Goal: Information Seeking & Learning: Check status

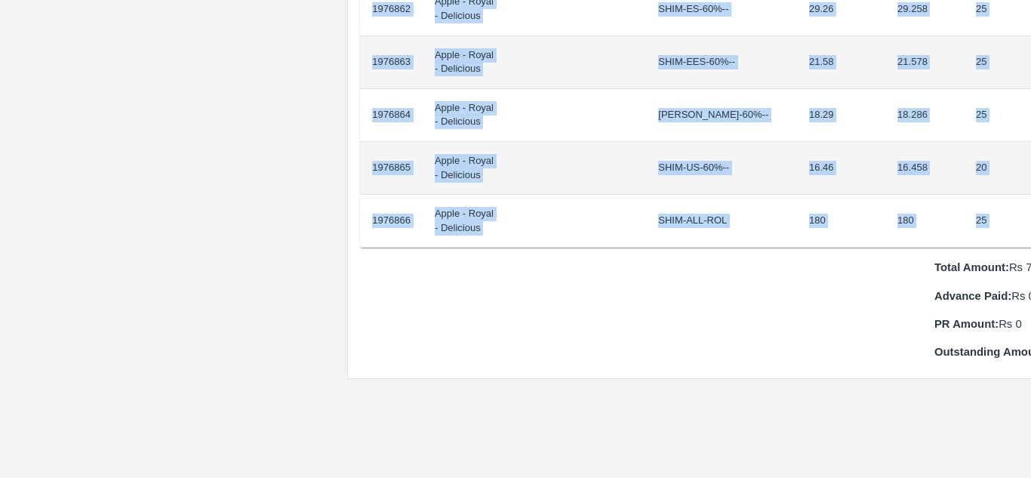
scroll to position [1481, 31]
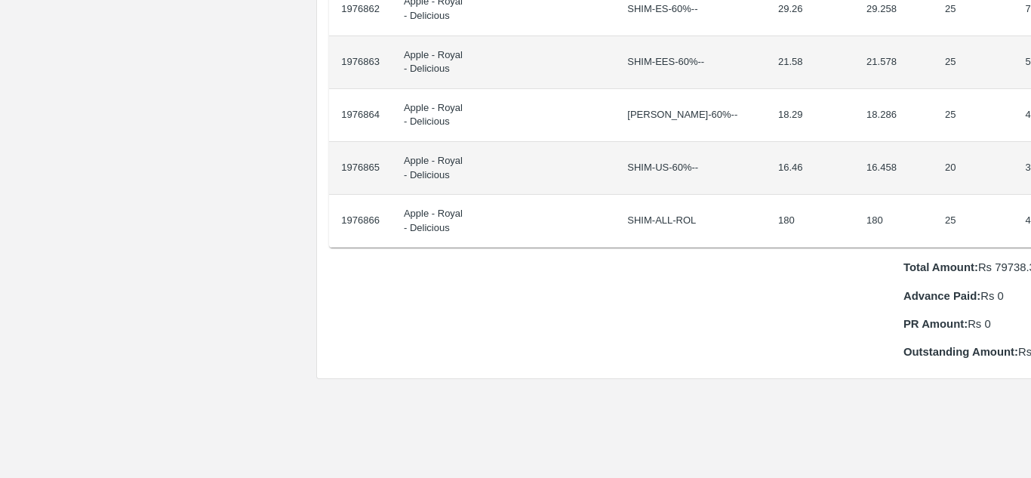
drag, startPoint x: 373, startPoint y: 258, endPoint x: 1030, endPoint y: 198, distance: 660.2
click at [1030, 198] on div "Supply Chain Purchase Order - 173330 Payment Requests Edit View Logs View Trace…" at bounding box center [515, 239] width 1031 height 478
copy thead "ID Product Brand/[PERSON_NAME] Expected Weight (Kgs) Actual Weight (Kgs) Agreed…"
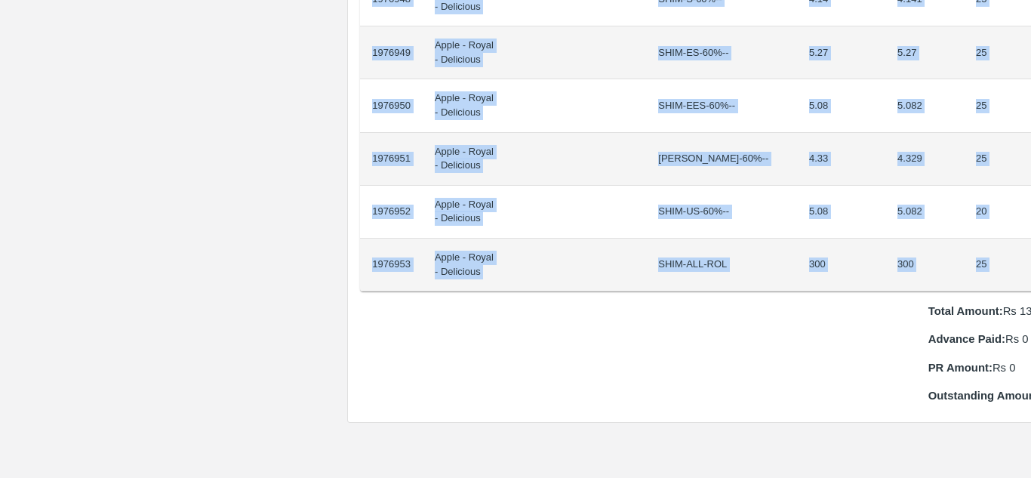
scroll to position [1384, 31]
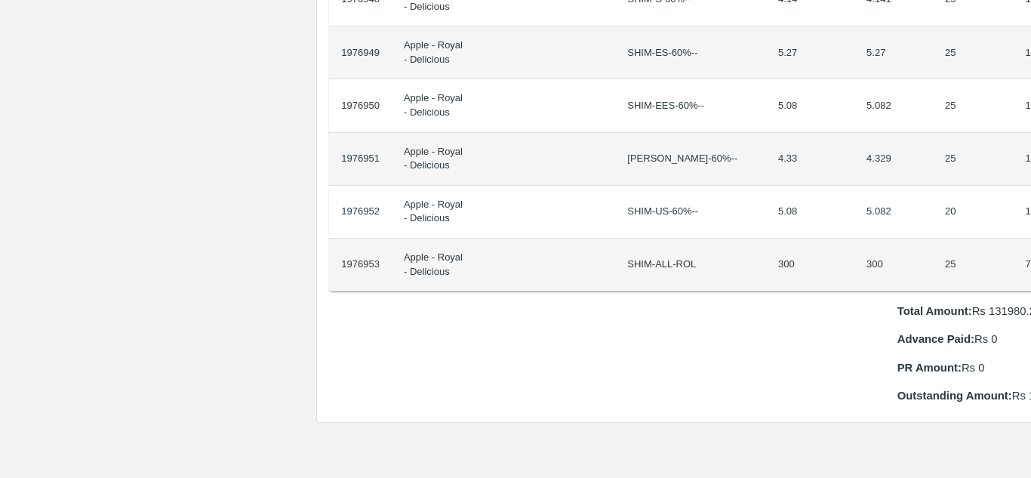
drag, startPoint x: 373, startPoint y: 252, endPoint x: 1030, endPoint y: 241, distance: 657.5
click at [1030, 241] on div "Supply Chain Purchase Order - 173332 Payment Requests Edit View Logs View Trace…" at bounding box center [515, 239] width 1031 height 478
copy thead "ID Product Brand/[PERSON_NAME] Expected Weight (Kgs) Actual Weight (Kgs) Agreed…"
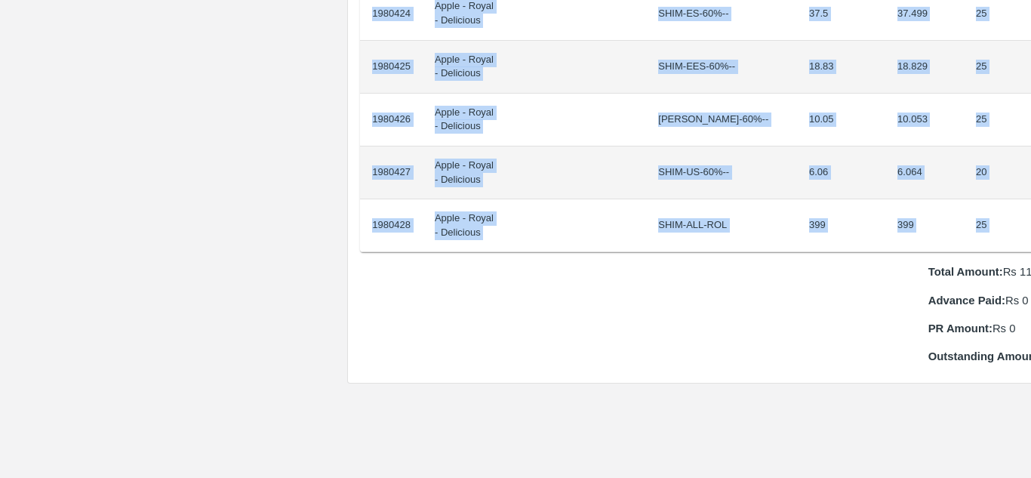
scroll to position [1476, 32]
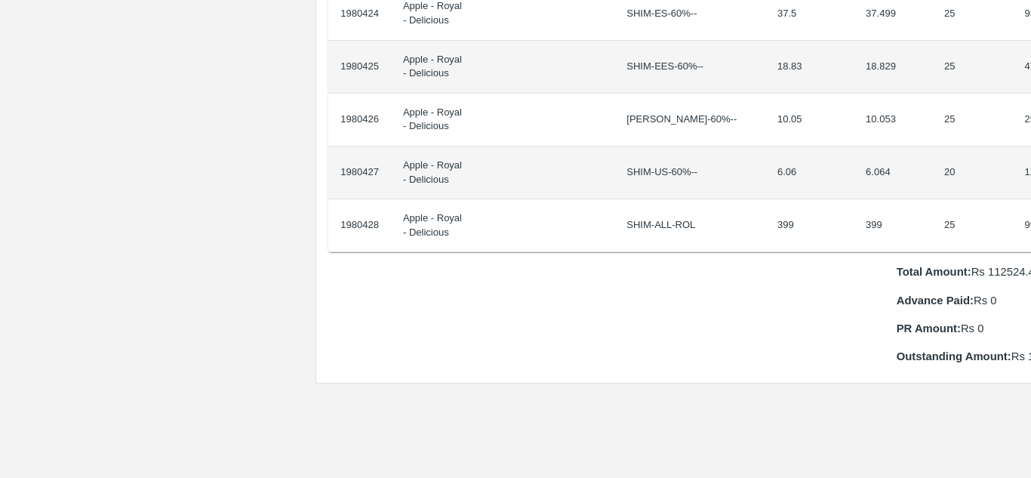
drag, startPoint x: 373, startPoint y: 250, endPoint x: 1030, endPoint y: 207, distance: 658.8
click at [1030, 207] on div "Supply Chain Purchase Order - 173563 Payment Requests Edit View Logs View Trace…" at bounding box center [515, 239] width 1031 height 478
copy thead "ID Product Brand/[PERSON_NAME] Expected Weight (Kgs) Actual Weight (Kgs) Agreed…"
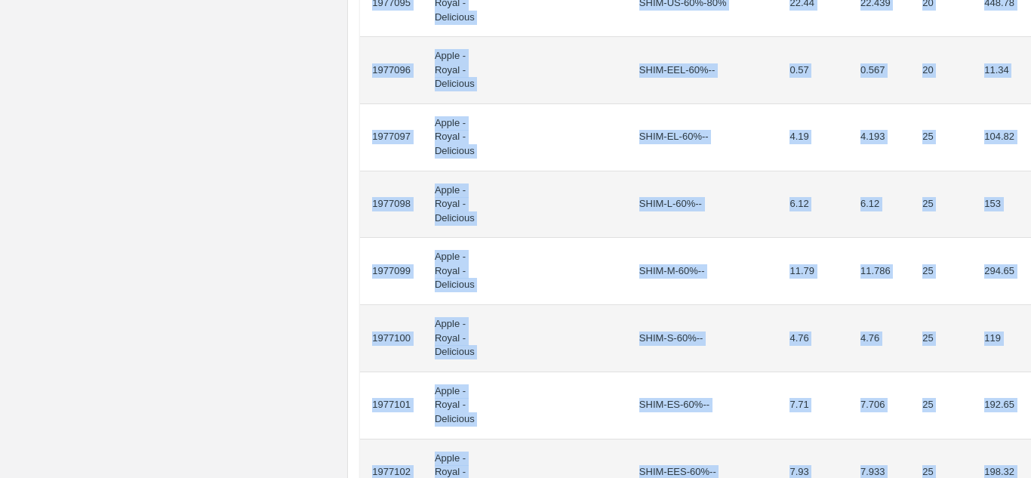
scroll to position [1439, 0]
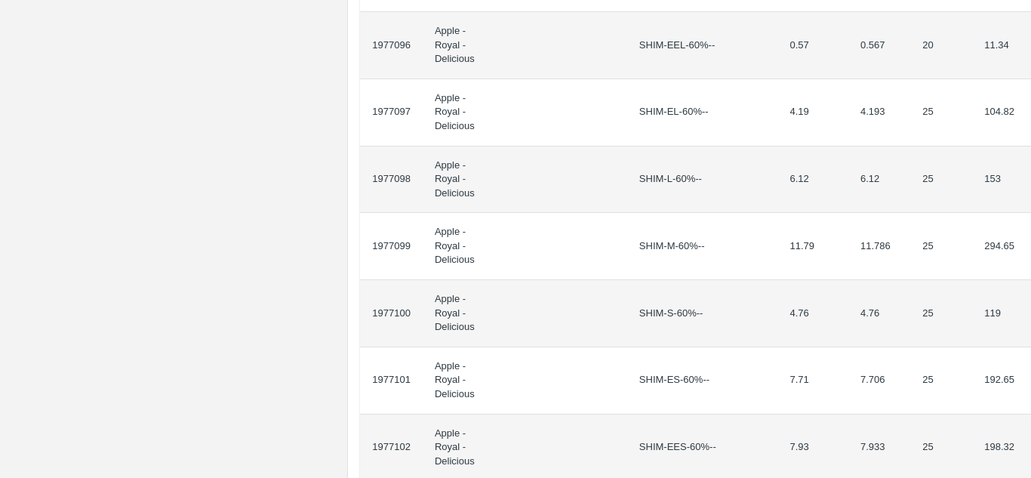
drag, startPoint x: 371, startPoint y: 270, endPoint x: 1030, endPoint y: 239, distance: 659.7
click at [1030, 239] on div "Supply Chain Purchase Order - 173340 Payment Requests Edit View Logs View Trace…" at bounding box center [515, 239] width 1031 height 478
copy thead "ID Product Brand/[PERSON_NAME] Expected Weight (Kgs) Actual Weight (Kgs) Agreed…"
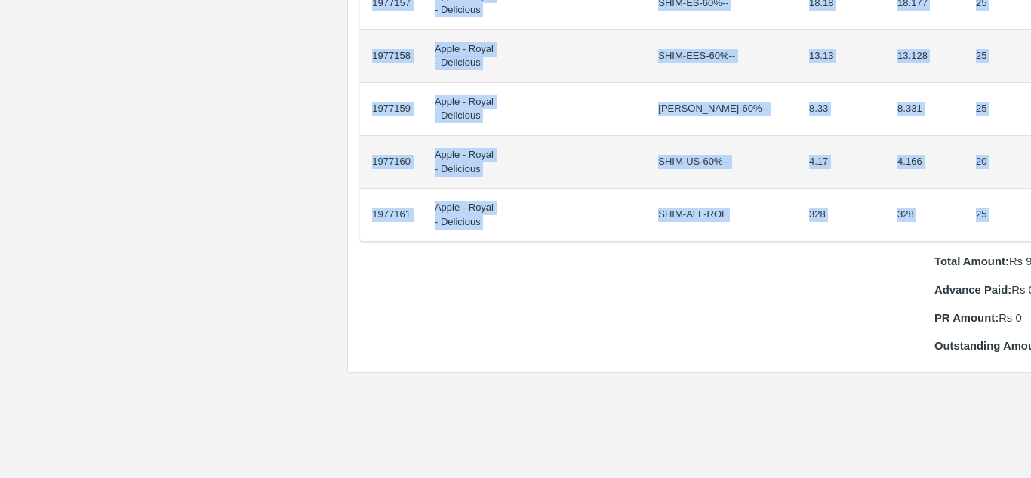
scroll to position [1487, 32]
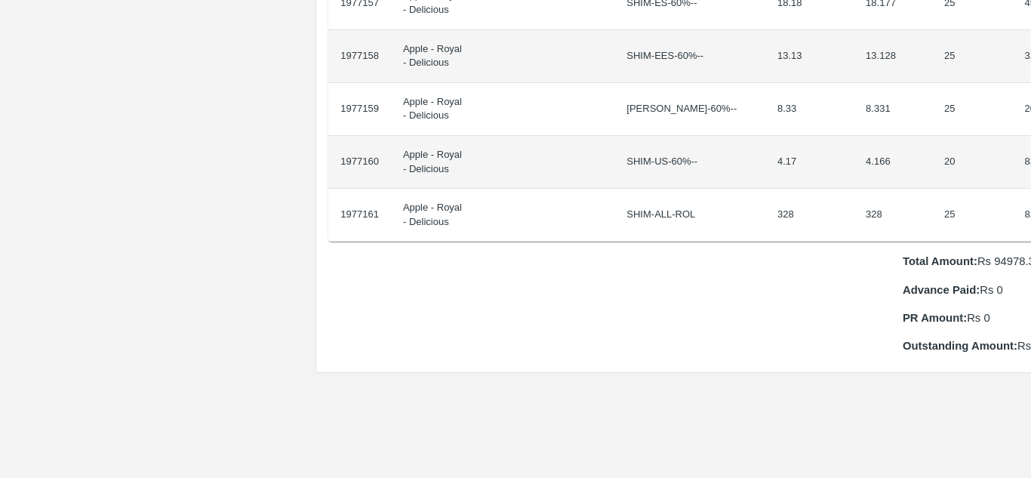
drag, startPoint x: 373, startPoint y: 256, endPoint x: 1030, endPoint y: 208, distance: 659.2
click at [1030, 208] on div "Supply Chain Purchase Order - 173341 Payment Requests Edit View Logs View Trace…" at bounding box center [515, 239] width 1031 height 478
copy thead "ID Product Brand/[PERSON_NAME] Expected Weight (Kgs) Actual Weight (Kgs) Agreed…"
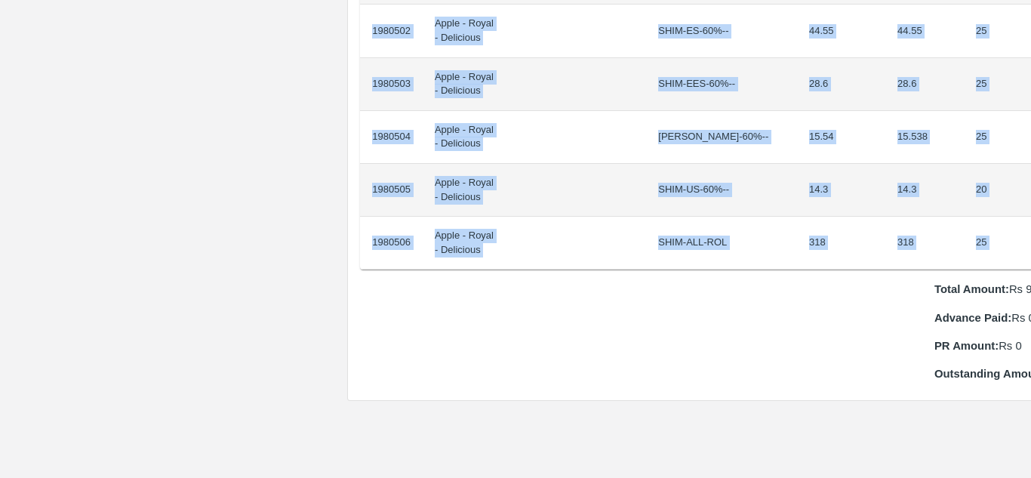
scroll to position [1459, 32]
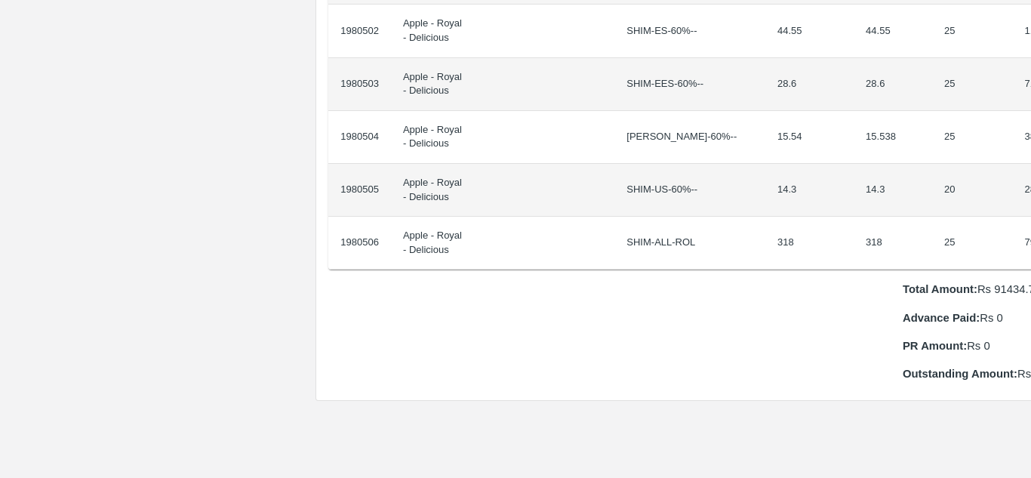
drag, startPoint x: 372, startPoint y: 253, endPoint x: 1030, endPoint y: 223, distance: 658.8
click at [1030, 223] on div "Supply Chain Purchase Order - 173566 Payment Requests Edit View Logs View Trace…" at bounding box center [515, 239] width 1031 height 478
copy thead "ID Product Brand/[PERSON_NAME] Expected Weight (Kgs) Actual Weight (Kgs) Agreed…"
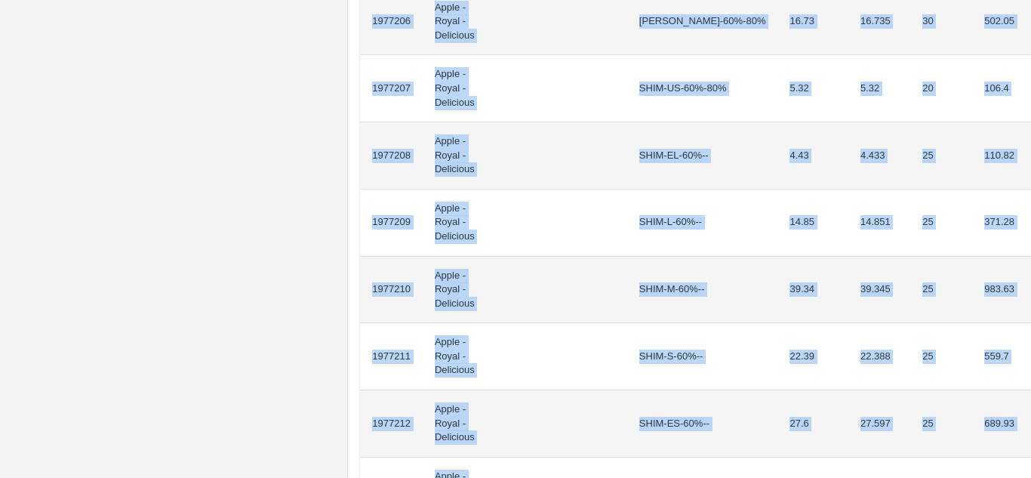
scroll to position [1347, 0]
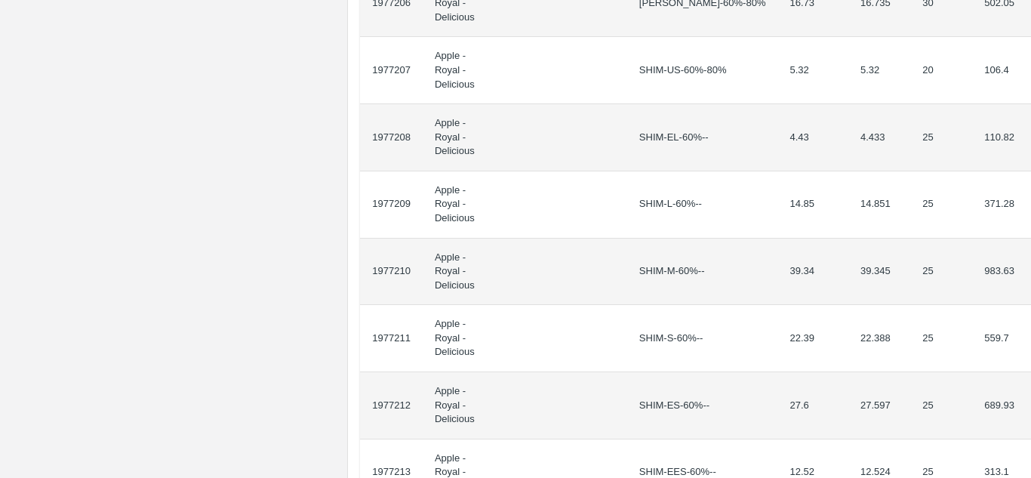
drag, startPoint x: 371, startPoint y: 271, endPoint x: 1030, endPoint y: 290, distance: 659.2
click at [1030, 290] on div "Supply Chain Purchase Order - 173342 Payment Requests Edit View Logs View Trace…" at bounding box center [515, 239] width 1031 height 478
copy thead "ID Product Brand/[PERSON_NAME] Expected Weight (Kgs) Actual Weight (Kgs) Agreed…"
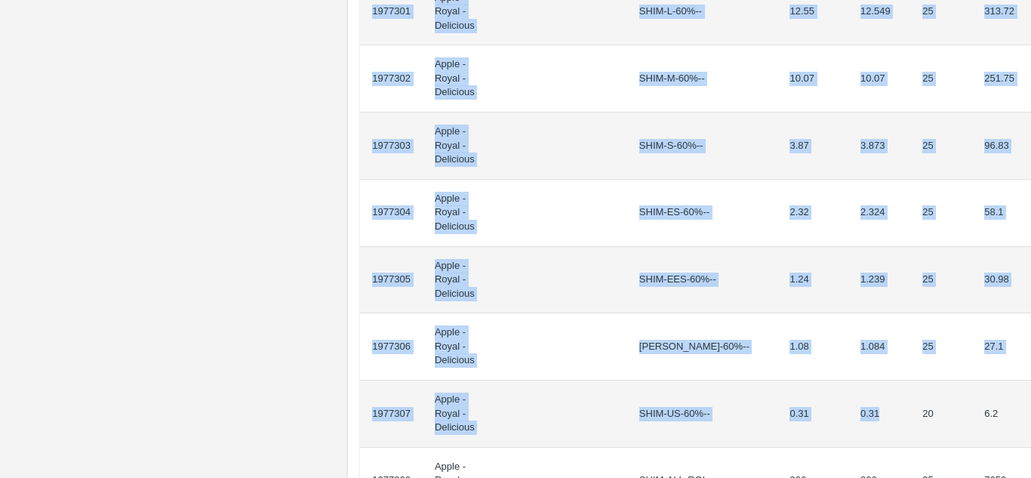
scroll to position [1599, 0]
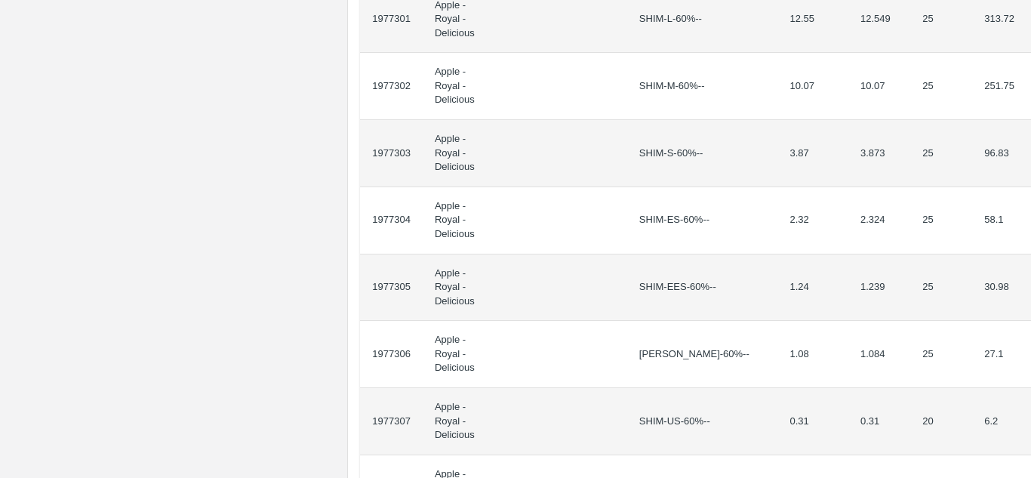
drag, startPoint x: 371, startPoint y: 272, endPoint x: 1030, endPoint y: 91, distance: 683.9
click at [1030, 91] on div "Supply Chain Purchase Order - 173345 Payment Requests Edit View Logs View Trace…" at bounding box center [515, 239] width 1031 height 478
copy thead "ID Product Brand/[PERSON_NAME] Expected Weight (Kgs) Actual Weight (Kgs) Agreed…"
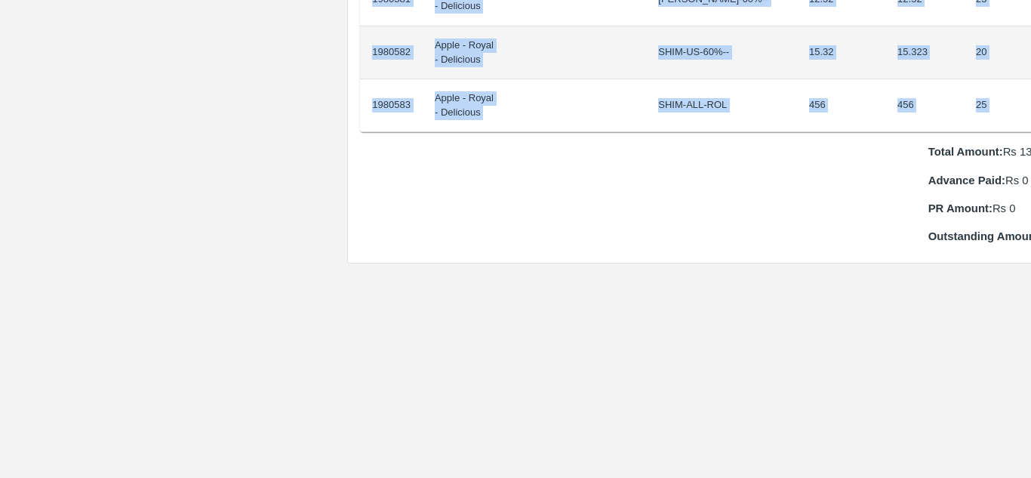
scroll to position [1596, 32]
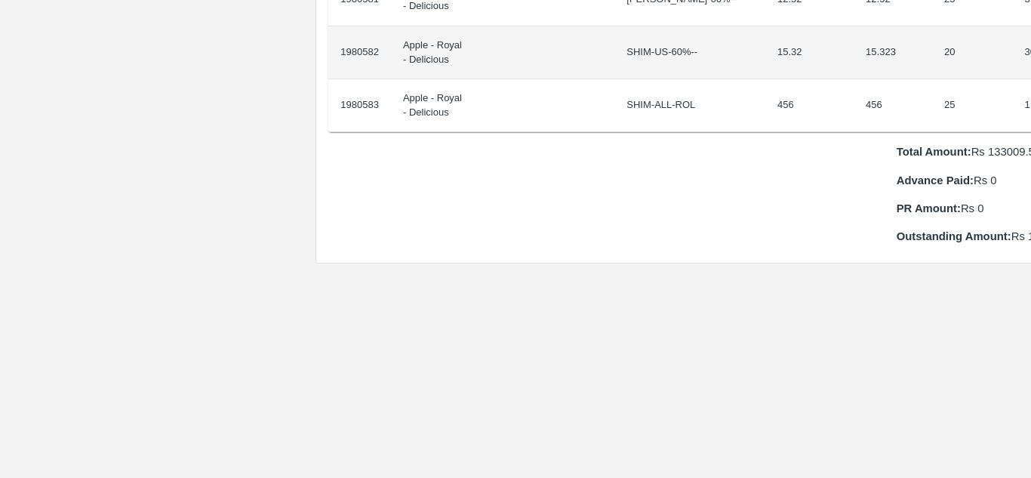
drag, startPoint x: 374, startPoint y: 253, endPoint x: 1030, endPoint y: 75, distance: 680.4
click at [1030, 75] on div "Supply Chain Purchase Order - 173568 Payment Requests Edit View Logs View Trace…" at bounding box center [515, 239] width 1031 height 478
copy thead "ID Product Brand/[PERSON_NAME] Expected Weight (Kgs) Actual Weight (Kgs) Agreed…"
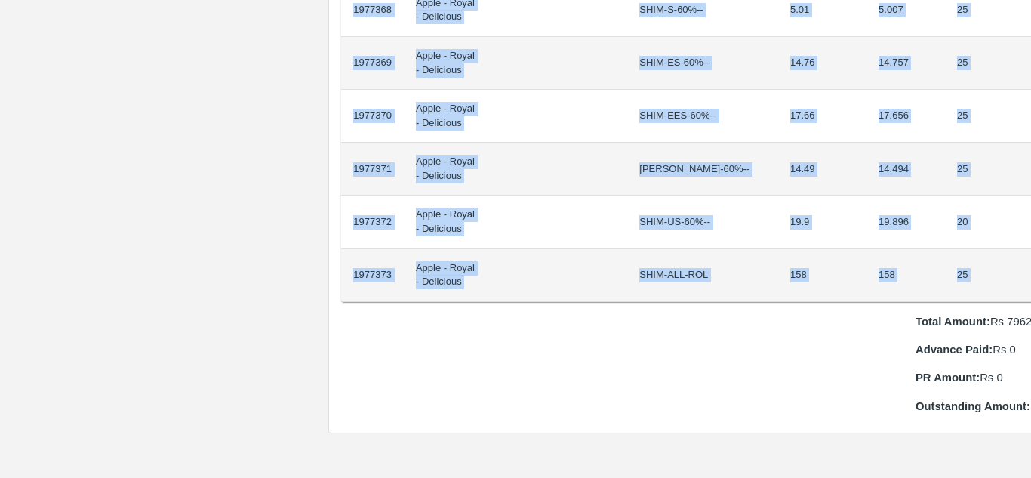
scroll to position [1268, 32]
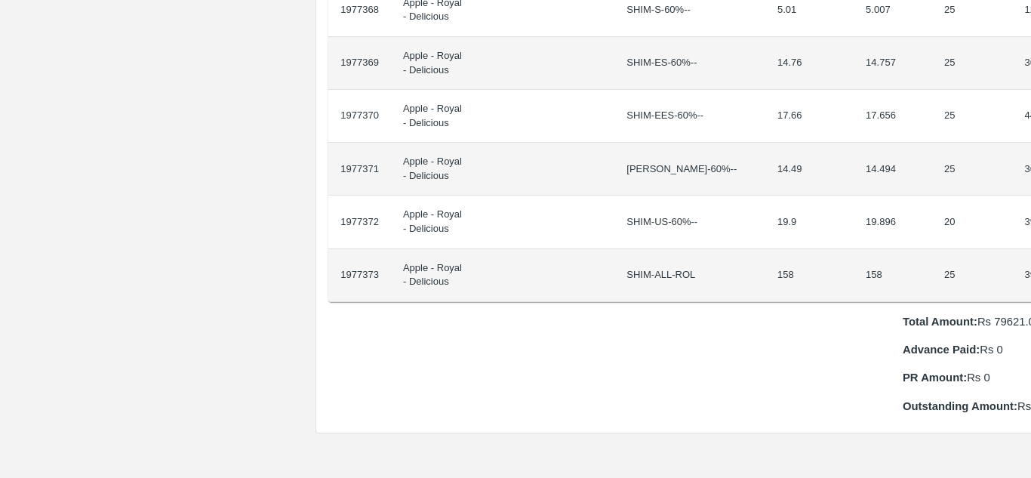
drag, startPoint x: 371, startPoint y: 253, endPoint x: 1030, endPoint y: 263, distance: 659.8
click at [1030, 263] on div "Supply Chain Purchase Order - 173347 Payment Requests Edit View Logs View Trace…" at bounding box center [515, 239] width 1031 height 478
copy thead "ID Product Brand/[PERSON_NAME] Expected Weight (Kgs) Actual Weight (Kgs) Agreed…"
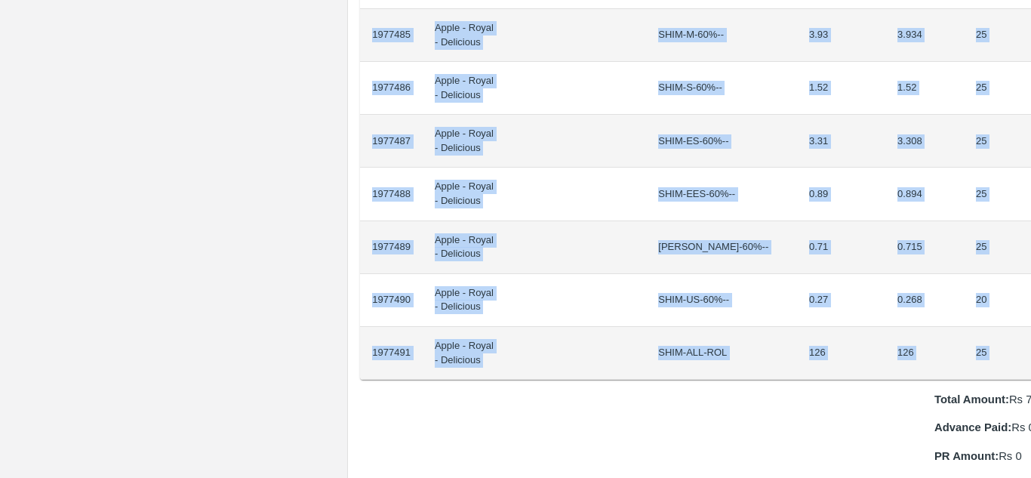
scroll to position [1296, 32]
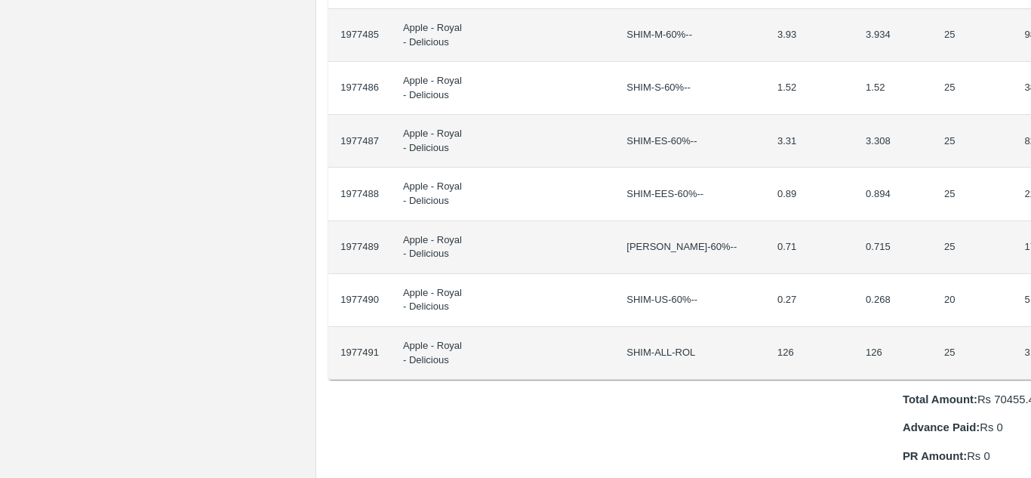
drag, startPoint x: 373, startPoint y: 255, endPoint x: 1030, endPoint y: 338, distance: 662.7
click at [1030, 338] on div "Supply Chain Purchase Order - 173352 Payment Requests Edit View Logs View Trace…" at bounding box center [515, 239] width 1031 height 478
copy thead "ID Product Brand/[PERSON_NAME] Expected Weight (Kgs) Actual Weight (Kgs) Agreed…"
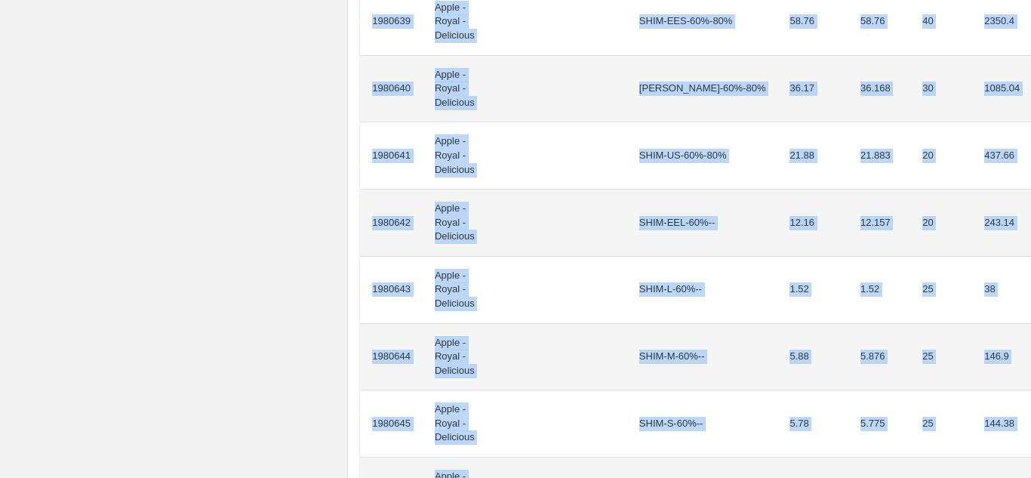
scroll to position [1264, 0]
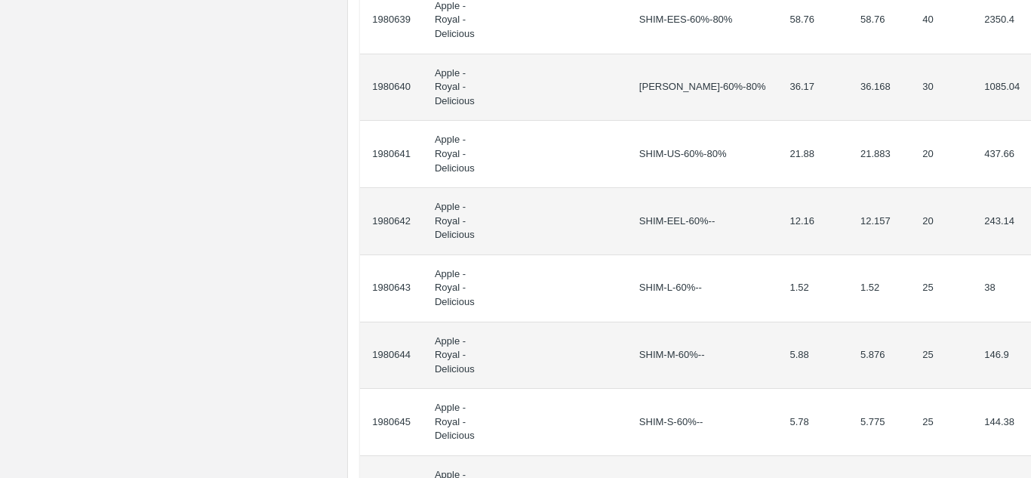
drag, startPoint x: 373, startPoint y: 272, endPoint x: 1030, endPoint y: 389, distance: 667.9
click at [1030, 389] on div "Supply Chain Purchase Order - 173570 Payment Requests Edit View Logs View Trace…" at bounding box center [515, 239] width 1031 height 478
copy thead "ID Product Brand/[PERSON_NAME] Expected Weight (Kgs) Actual Weight (Kgs) Agreed…"
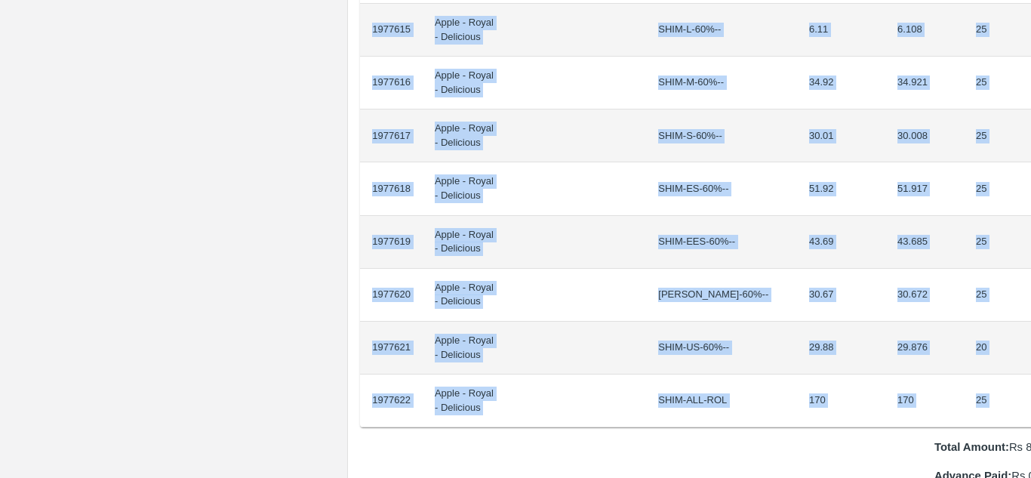
scroll to position [1301, 32]
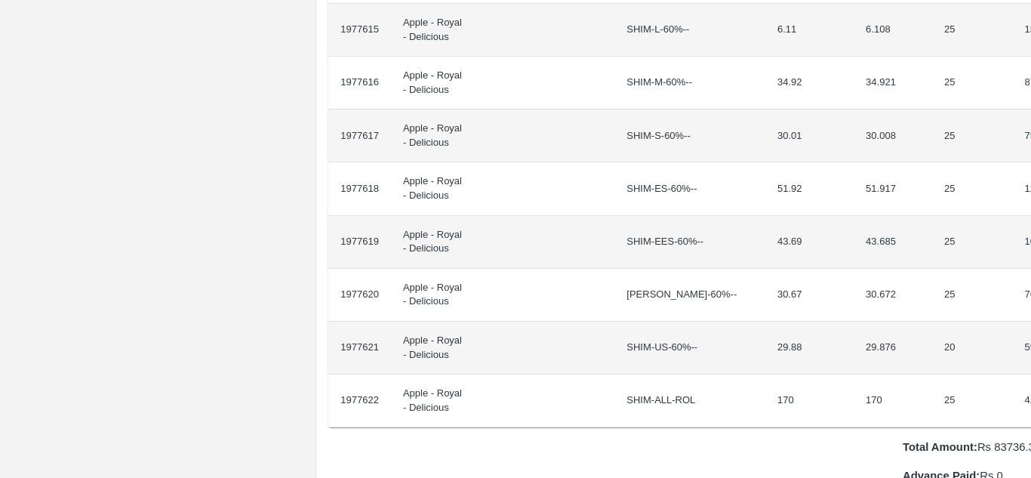
drag, startPoint x: 372, startPoint y: 254, endPoint x: 1019, endPoint y: 380, distance: 658.9
copy thead "ID Product Brand/[PERSON_NAME] Expected Weight (Kgs) Actual Weight (Kgs) Agreed…"
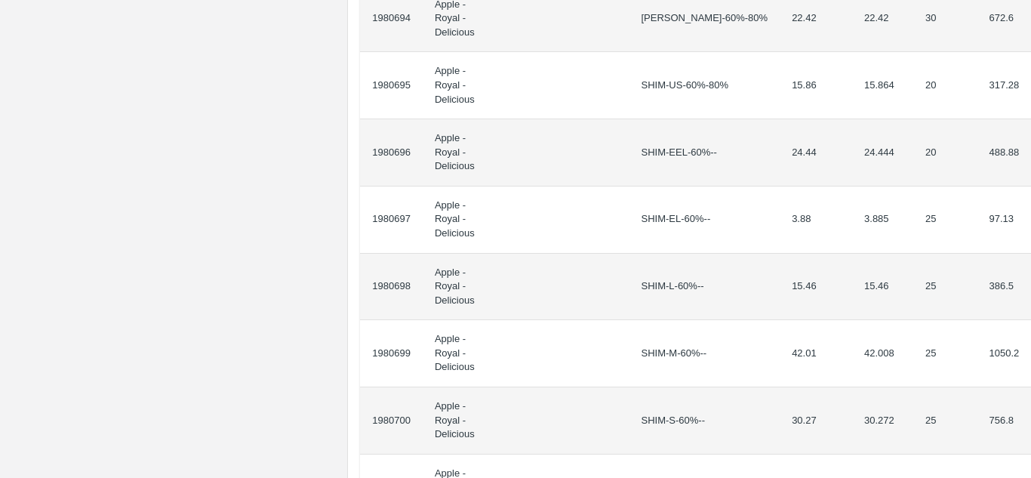
scroll to position [1373, 0]
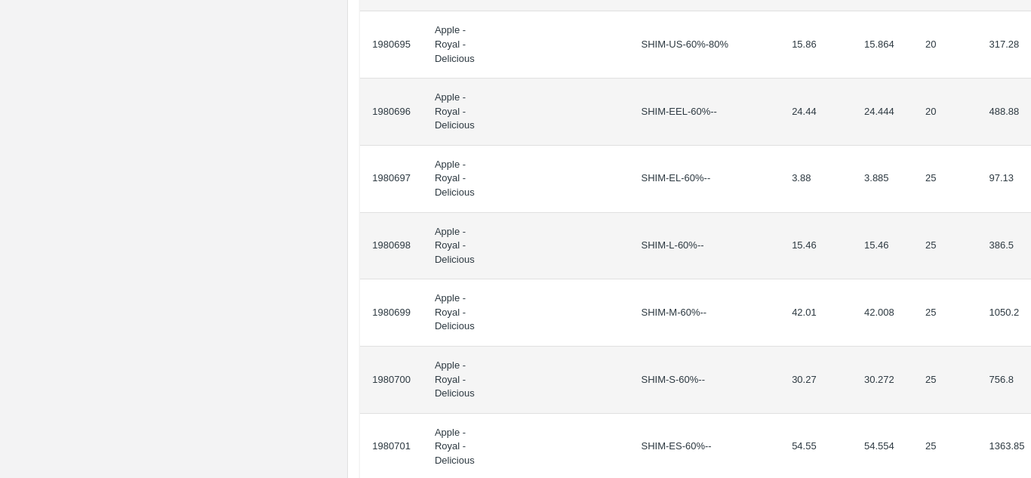
drag, startPoint x: 372, startPoint y: 272, endPoint x: 1027, endPoint y: 316, distance: 655.9
copy thead "ID Product Brand/[PERSON_NAME] Expected Weight (Kgs) Actual Weight (Kgs) Agreed…"
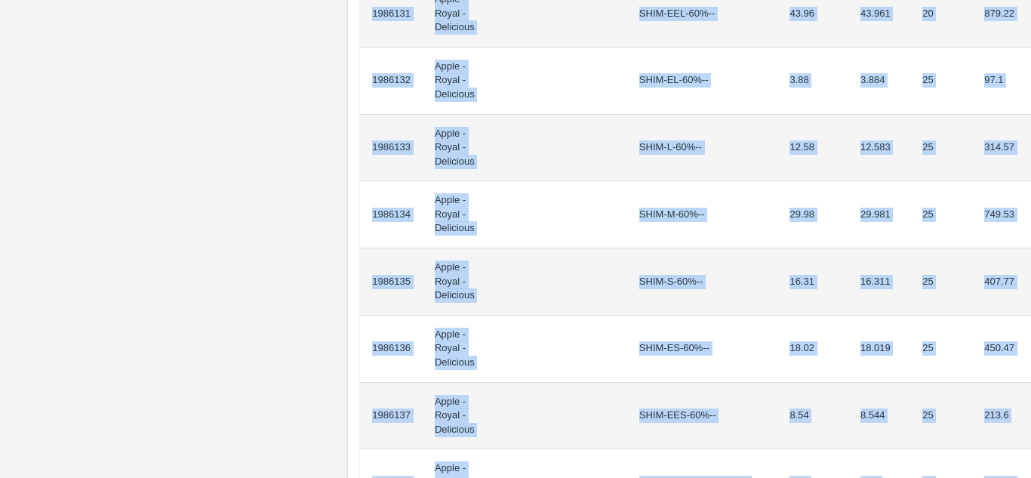
scroll to position [1519, 0]
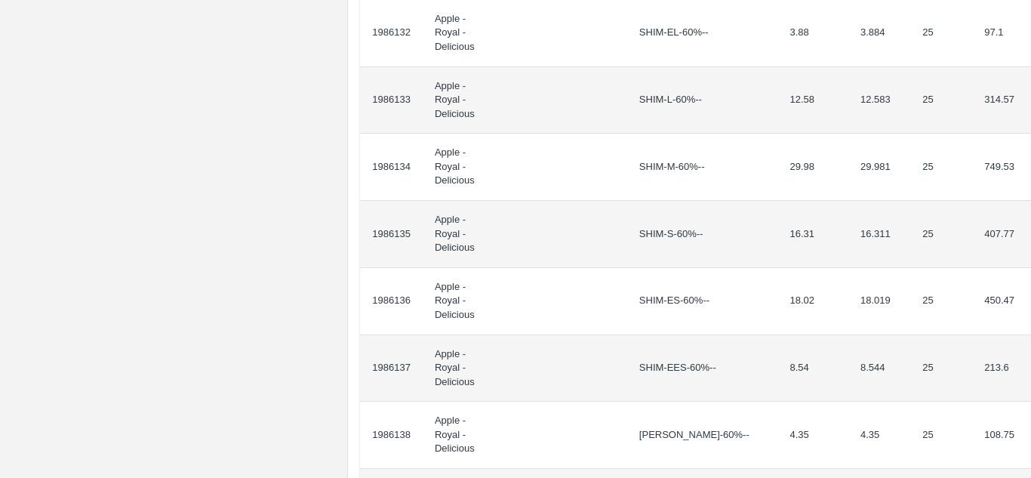
drag, startPoint x: 371, startPoint y: 270, endPoint x: 1030, endPoint y: 171, distance: 666.3
click at [1030, 171] on div "Supply Chain Purchase Order - 173929 Payment Requests Edit View Logs View Trace…" at bounding box center [515, 239] width 1031 height 478
copy thead "ID Product Brand/[PERSON_NAME] Expected Weight (Kgs) Actual Weight (Kgs) Agreed…"
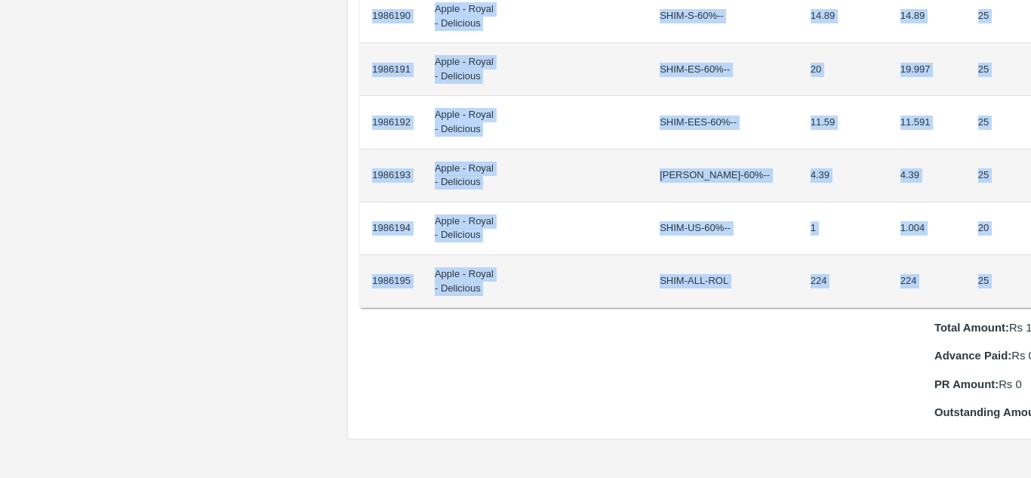
scroll to position [1368, 32]
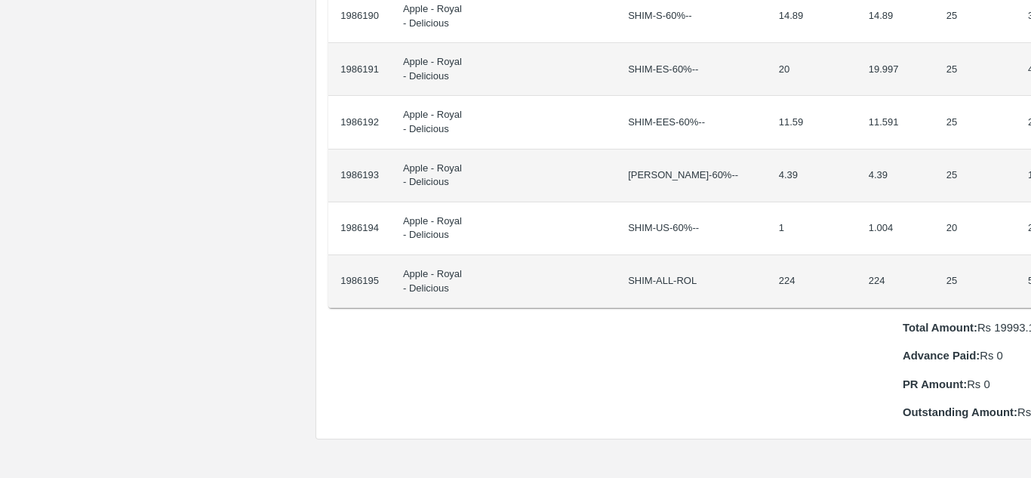
drag, startPoint x: 371, startPoint y: 254, endPoint x: 1030, endPoint y: 252, distance: 658.9
click at [1030, 252] on div "Supply Chain Purchase Order - 173930 Payment Requests Edit View Logs View Trace…" at bounding box center [515, 239] width 1031 height 478
copy thead "ID Product Brand/[PERSON_NAME] Expected Weight (Kgs) Actual Weight (Kgs) Agreed…"
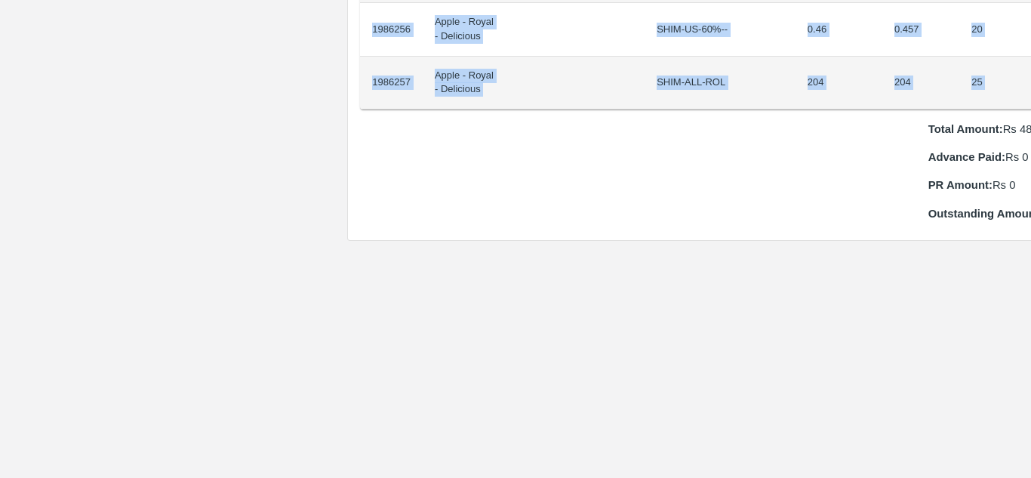
scroll to position [1461, 26]
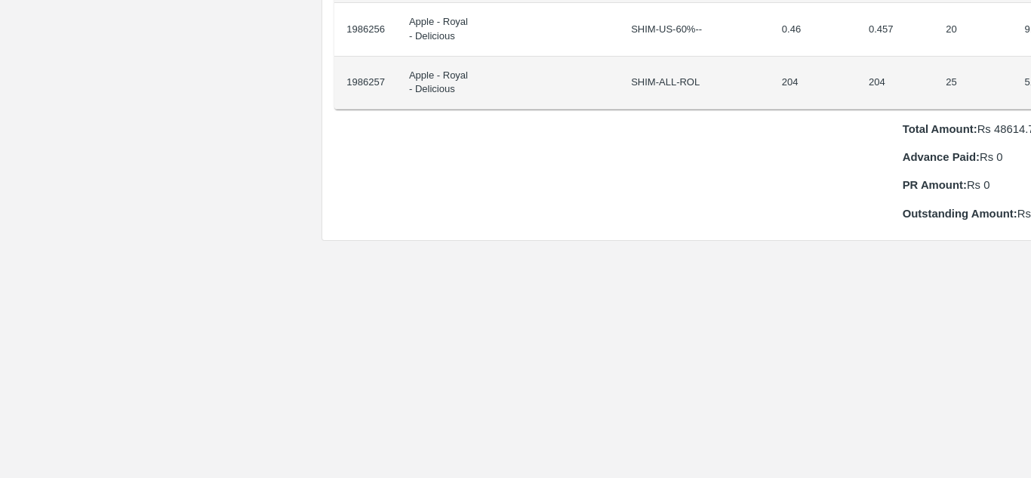
drag, startPoint x: 371, startPoint y: 254, endPoint x: 1030, endPoint y: 54, distance: 688.6
click at [1030, 54] on div "Supply Chain Purchase Order - 173932 Payment Requests Edit View Logs View Trace…" at bounding box center [515, 239] width 1031 height 478
copy thead "ID Product Brand/[PERSON_NAME] Expected Weight (Kgs) Actual Weight (Kgs) Agreed…"
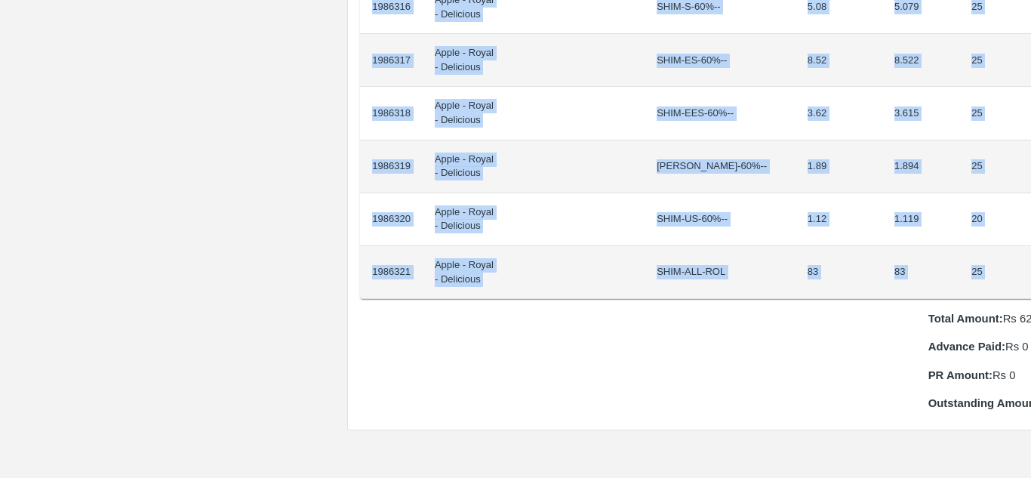
scroll to position [1377, 26]
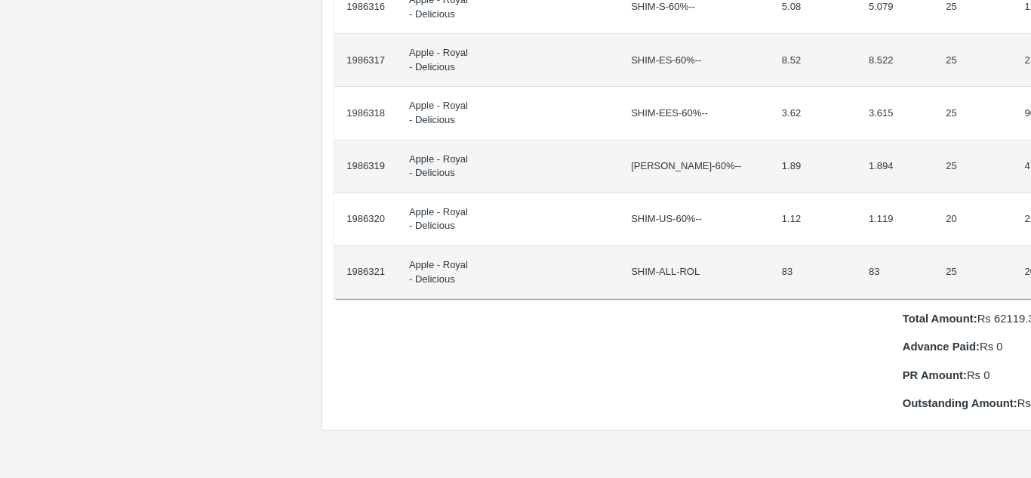
drag, startPoint x: 371, startPoint y: 254, endPoint x: 1030, endPoint y: 236, distance: 659.2
click at [1030, 236] on div "Supply Chain Purchase Order - 173934 Payment Requests Edit View Logs View Trace…" at bounding box center [515, 239] width 1031 height 478
copy thead "ID Product Brand/[PERSON_NAME] Expected Weight (Kgs) Actual Weight (Kgs) Agreed…"
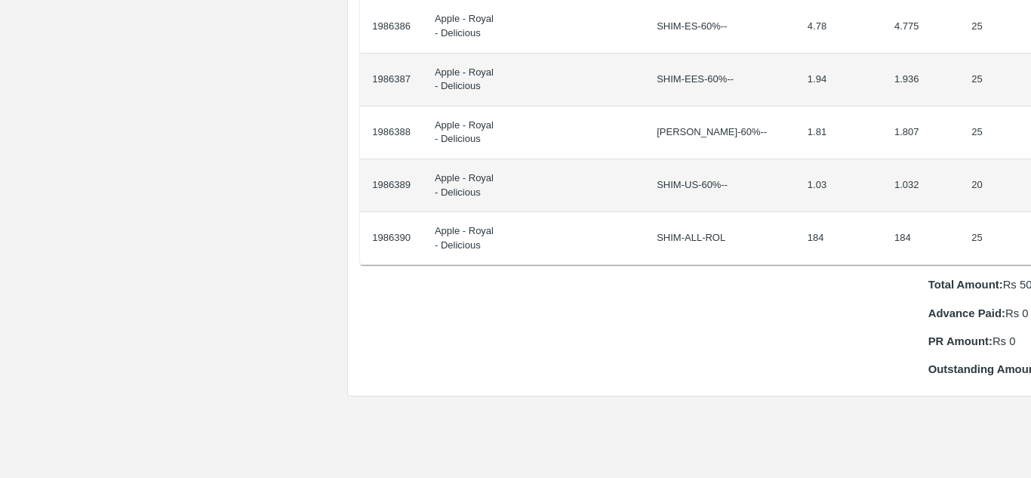
scroll to position [1464, 26]
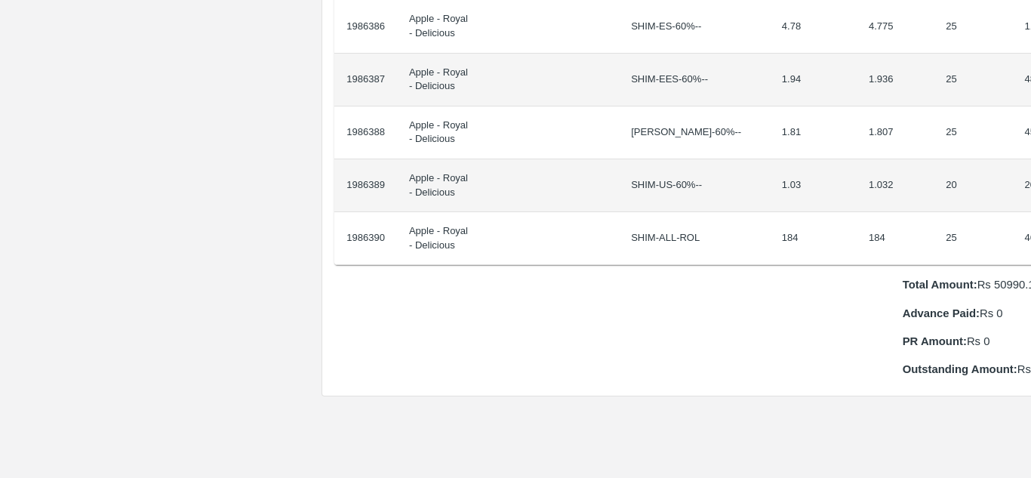
drag, startPoint x: 373, startPoint y: 255, endPoint x: 1030, endPoint y: 188, distance: 660.9
click at [1030, 188] on div "Supply Chain Purchase Order - 173937 Payment Requests Edit View Logs View Trace…" at bounding box center [515, 239] width 1031 height 478
copy thead "ID Product Brand/[PERSON_NAME] Expected Weight (Kgs) Actual Weight (Kgs) Agreed…"
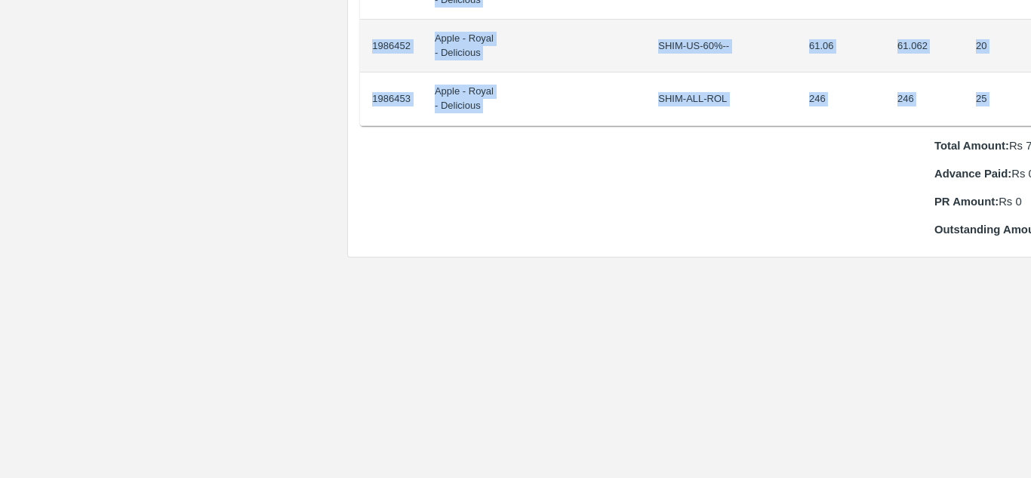
scroll to position [1391, 32]
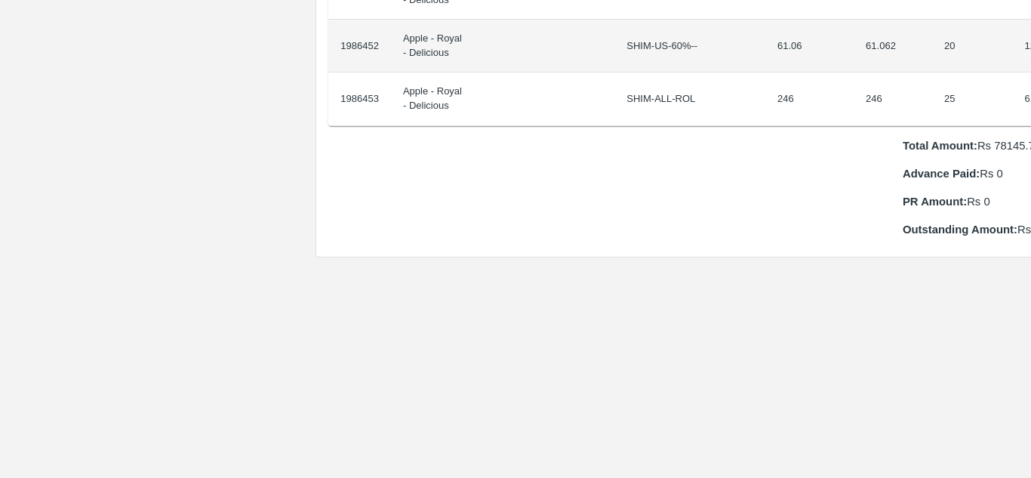
drag, startPoint x: 372, startPoint y: 254, endPoint x: 1030, endPoint y: 76, distance: 681.7
click at [1030, 76] on div "Supply Chain Purchase Order - 173939 Payment Requests Edit View Logs View Trace…" at bounding box center [515, 239] width 1031 height 478
copy thead "ID Product Brand/[PERSON_NAME] Expected Weight (Kgs) Actual Weight (Kgs) Agreed…"
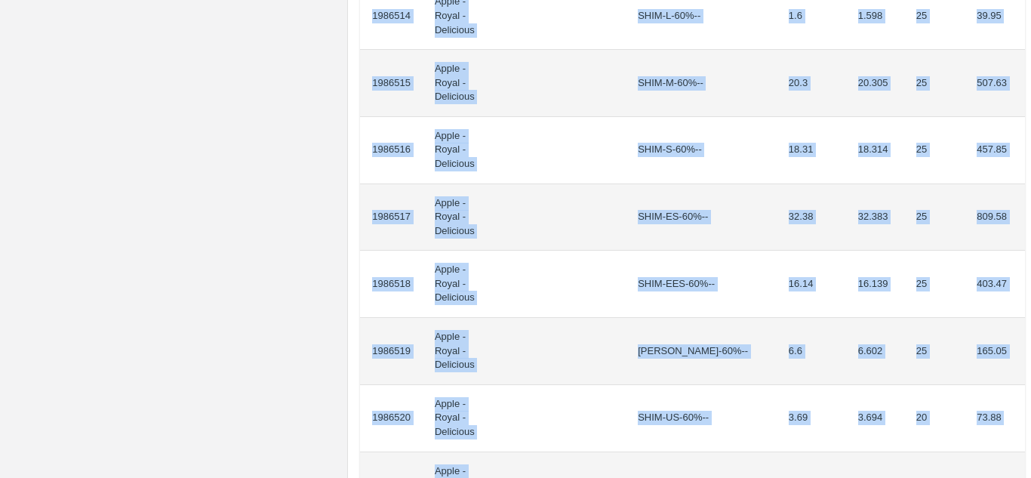
scroll to position [1435, 0]
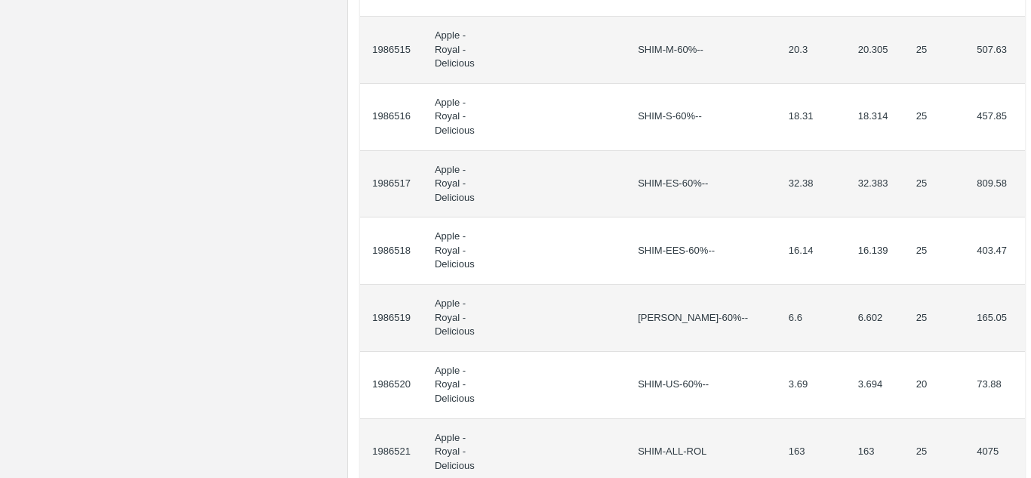
drag, startPoint x: 373, startPoint y: 269, endPoint x: 1030, endPoint y: 109, distance: 676.4
click at [1030, 109] on div "Supply Chain Purchase Order - 173942 Payment Requests Edit View Logs View Trace…" at bounding box center [515, 239] width 1031 height 478
copy thead "ID Product Brand/[PERSON_NAME] Expected Weight (Kgs) Actual Weight (Kgs) Agreed…"
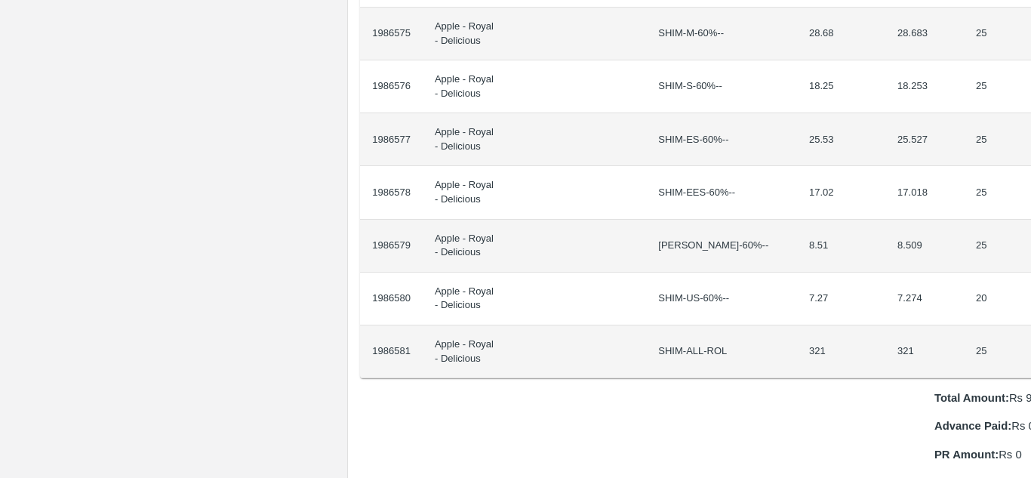
scroll to position [1297, 32]
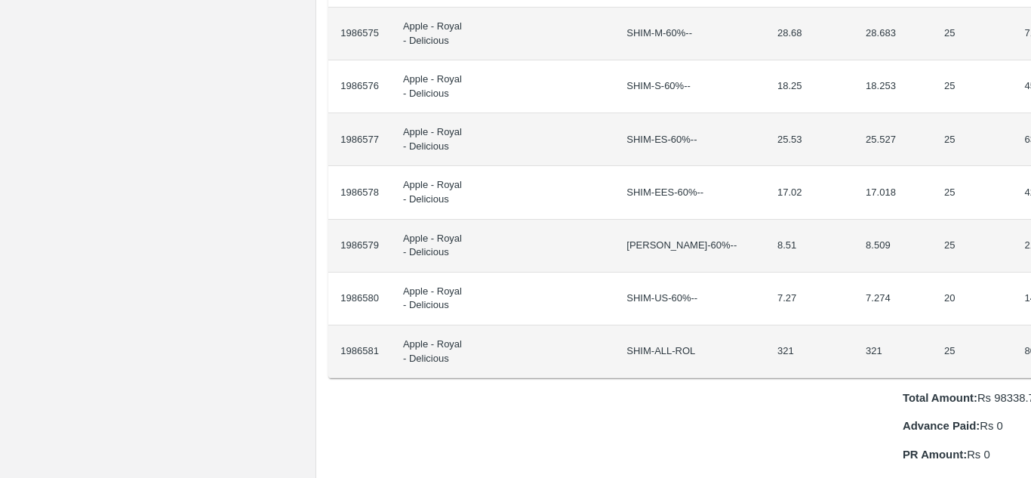
drag, startPoint x: 373, startPoint y: 254, endPoint x: 1030, endPoint y: 332, distance: 662.0
click at [1030, 332] on div "Supply Chain Purchase Order - 173944 Payment Requests Edit View Logs View Trace…" at bounding box center [515, 239] width 1031 height 478
copy thead "ID Product Brand/[PERSON_NAME] Expected Weight (Kgs) Actual Weight (Kgs) Agreed…"
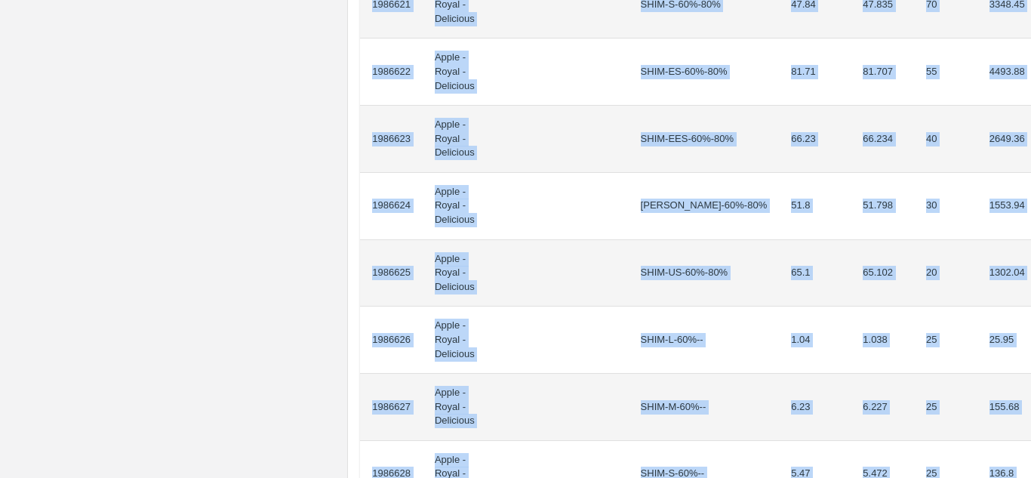
scroll to position [1199, 0]
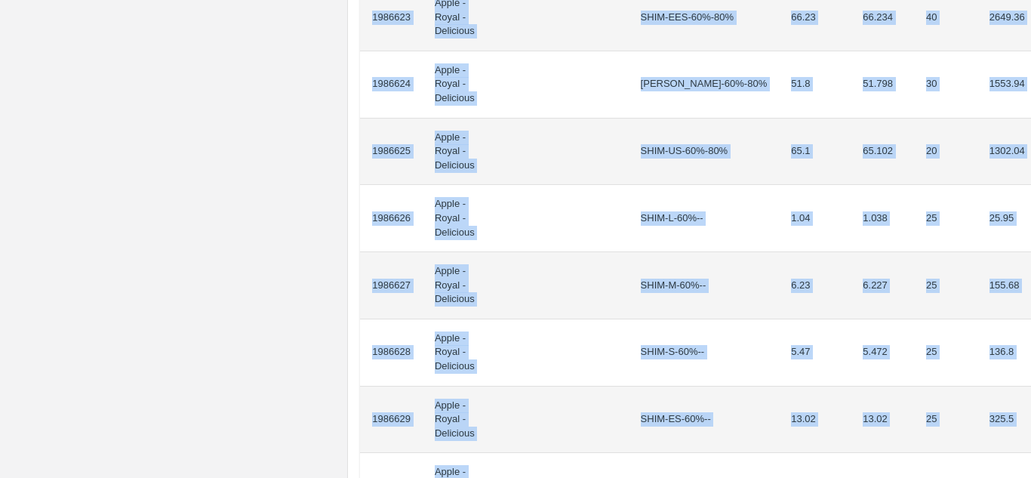
drag, startPoint x: 372, startPoint y: 270, endPoint x: 1005, endPoint y: 365, distance: 640.3
copy tbody "1986609 Apple - Royal - Delicious SHIM-EEL-80%++ 0.38 0.378 20 7.56 1986610 App…"
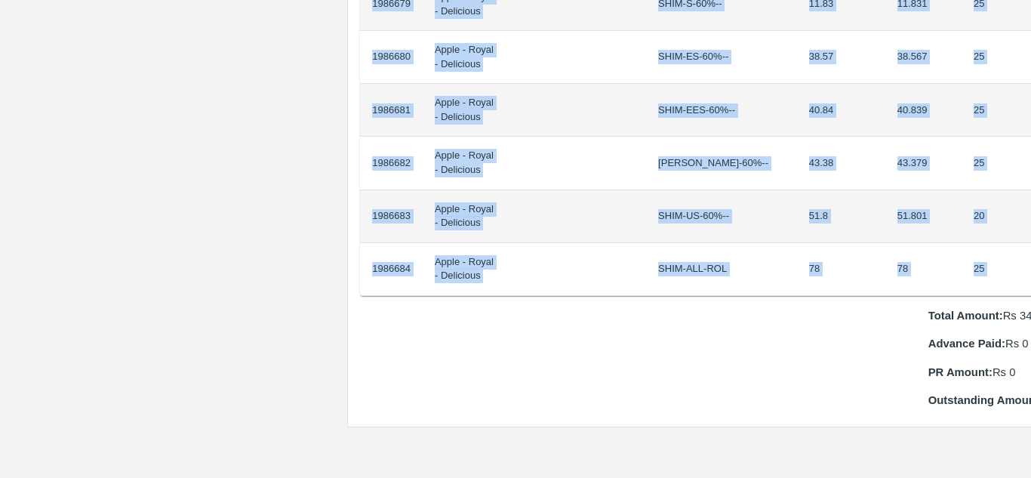
scroll to position [1327, 26]
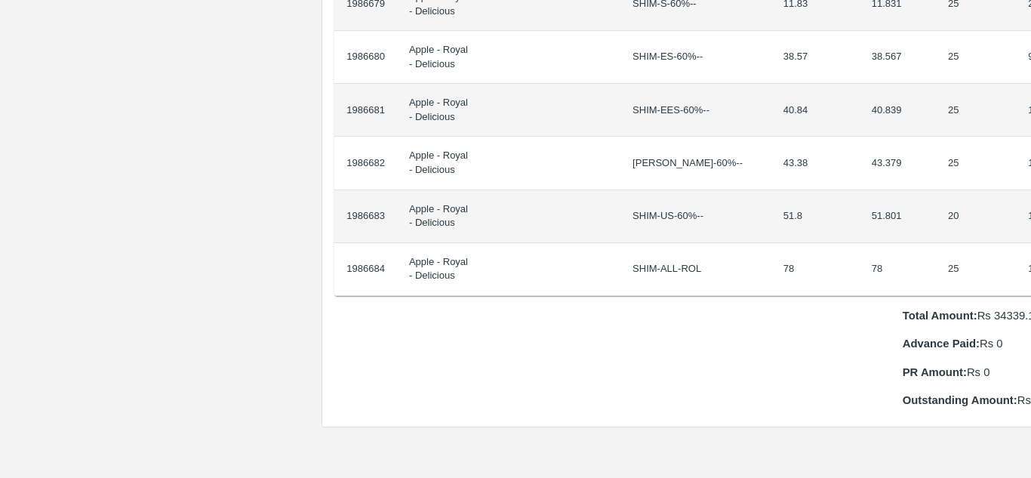
drag, startPoint x: 373, startPoint y: 254, endPoint x: 1030, endPoint y: 255, distance: 657.4
click at [1030, 255] on div "Supply Chain Purchase Order - 173946 Payment Requests Edit View Logs View Trace…" at bounding box center [515, 239] width 1031 height 478
copy thead "ID Product Brand/[PERSON_NAME] Expected Weight (Kgs) Actual Weight (Kgs) Agreed…"
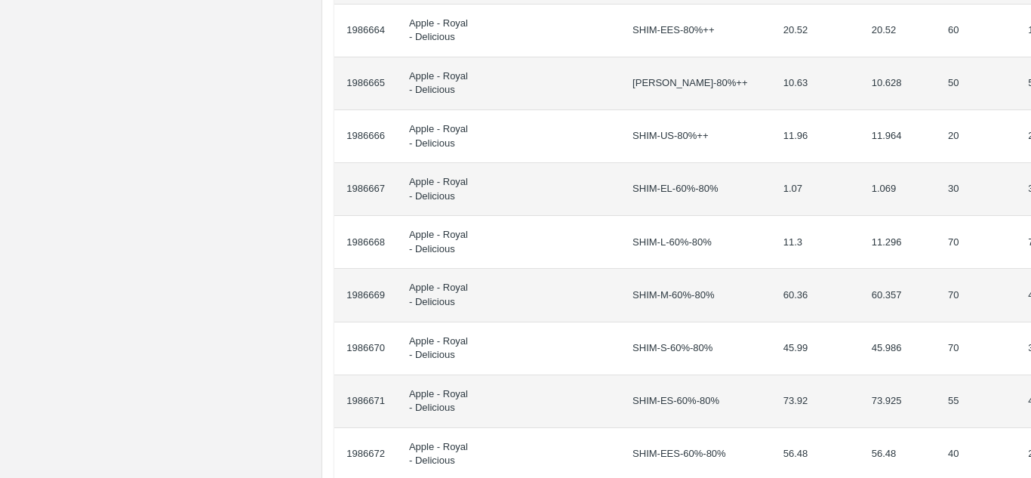
scroll to position [0, 26]
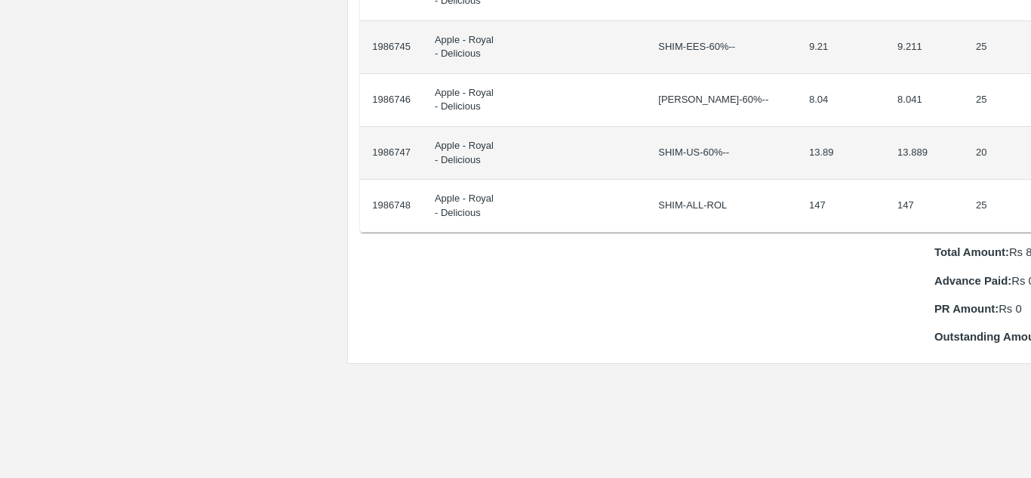
scroll to position [1496, 32]
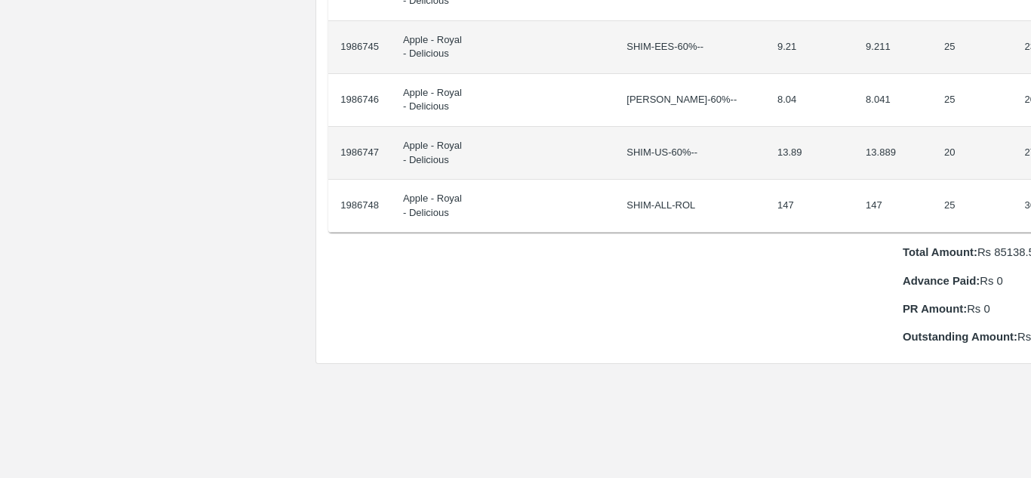
drag, startPoint x: 373, startPoint y: 253, endPoint x: 1030, endPoint y: 194, distance: 660.1
click at [1030, 194] on div "Supply Chain Purchase Order - 173948 Payment Requests Edit View Logs View Trace…" at bounding box center [515, 239] width 1031 height 478
copy thead "ID Product Brand/[PERSON_NAME] Expected Weight (Kgs) Actual Weight (Kgs) Agreed…"
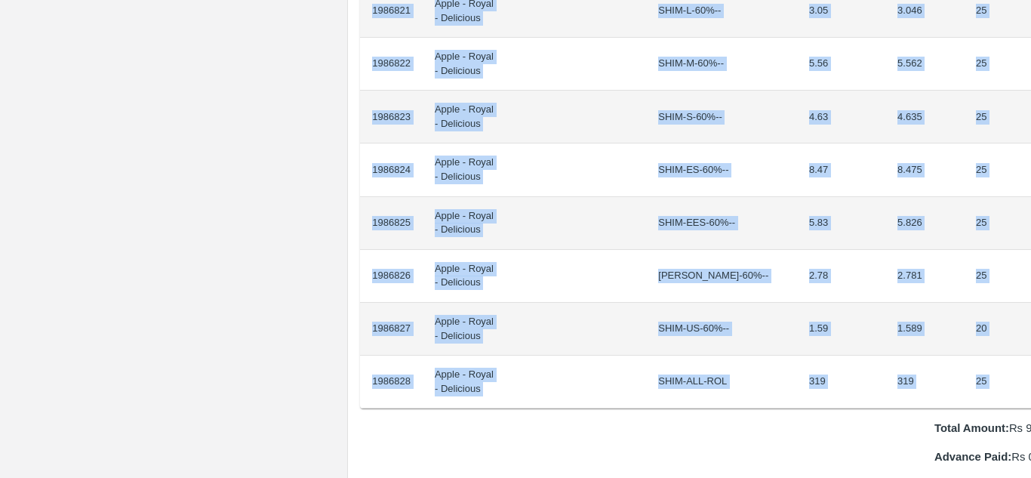
scroll to position [1320, 32]
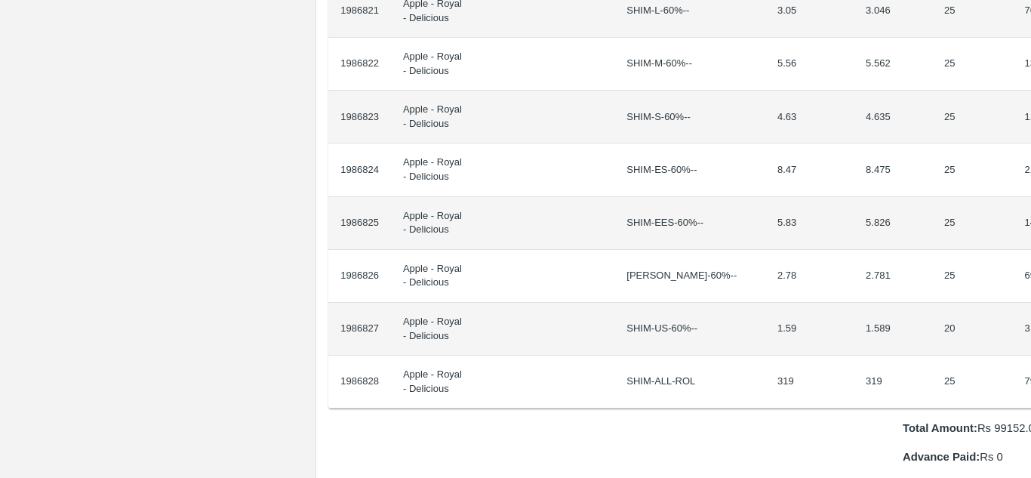
drag, startPoint x: 373, startPoint y: 254, endPoint x: 1030, endPoint y: 361, distance: 666.1
click at [1030, 361] on div "Supply Chain Purchase Order - 173951 Payment Requests Edit View Logs View Trace…" at bounding box center [515, 239] width 1031 height 478
copy thead "ID Product Brand/[PERSON_NAME] Expected Weight (Kgs) Actual Weight (Kgs) Agreed…"
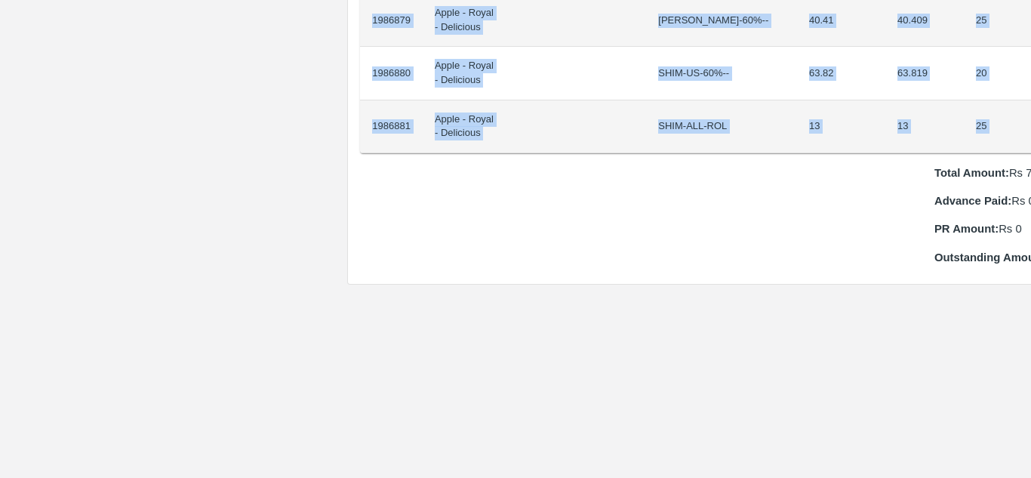
scroll to position [1417, 32]
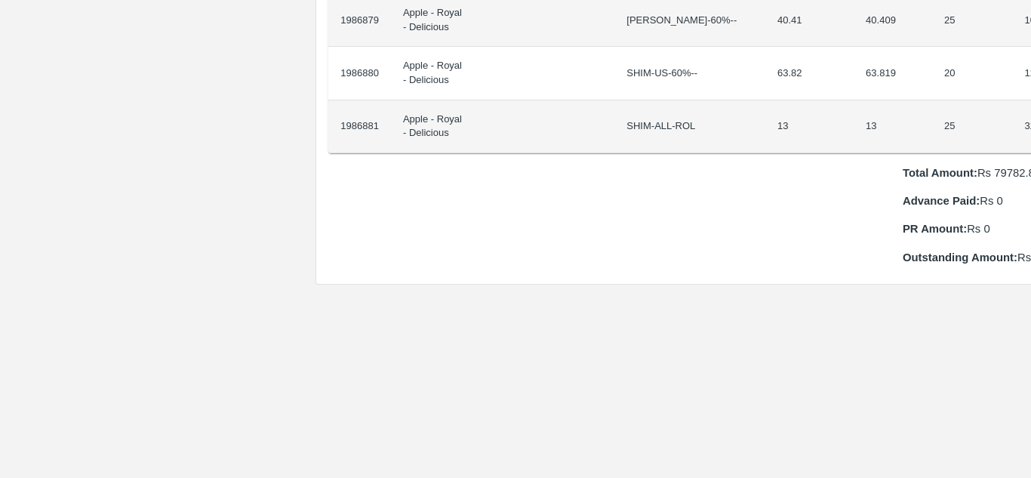
drag, startPoint x: 373, startPoint y: 254, endPoint x: 1030, endPoint y: 116, distance: 671.8
click at [1030, 116] on div "Supply Chain Purchase Order - 173952 Payment Requests Edit View Logs View Trace…" at bounding box center [515, 239] width 1031 height 478
copy thead "ID Product Brand/[PERSON_NAME] Expected Weight (Kgs) Actual Weight (Kgs) Agreed…"
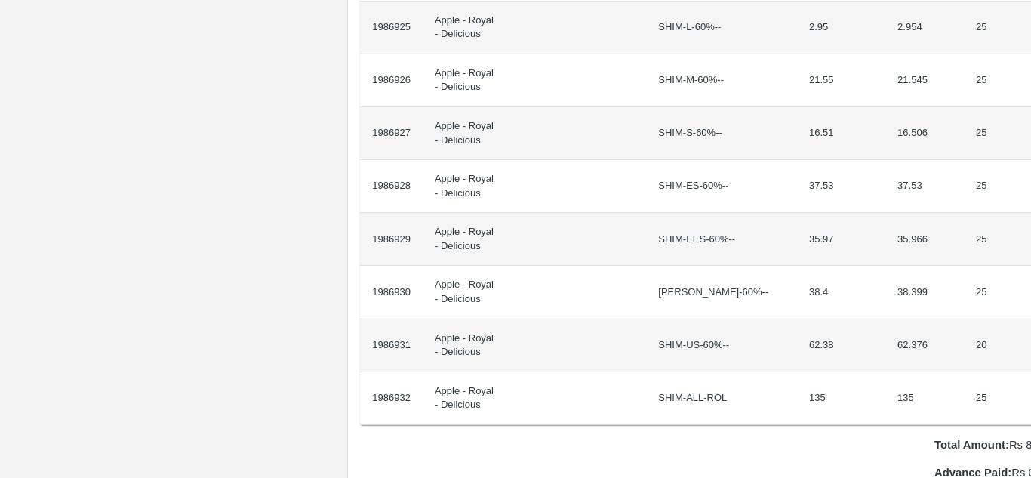
scroll to position [1198, 32]
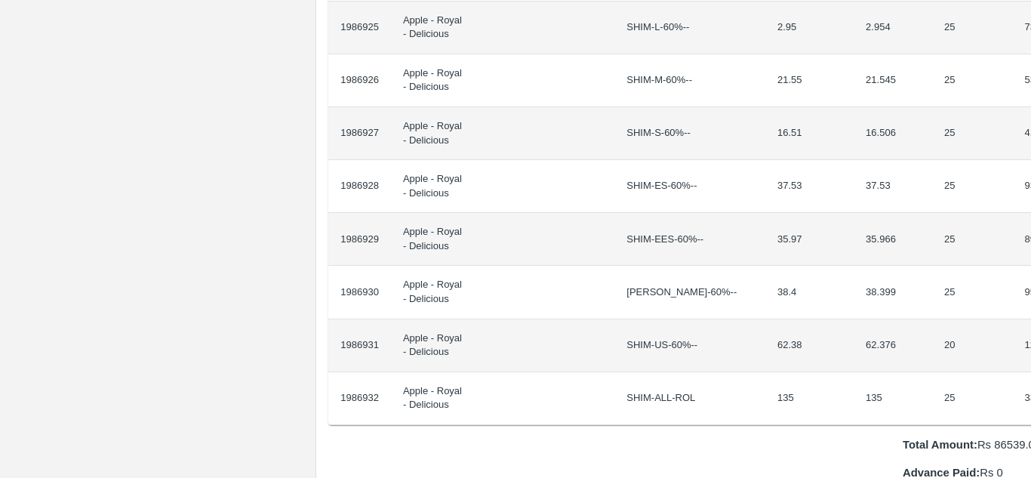
drag, startPoint x: 371, startPoint y: 257, endPoint x: 1030, endPoint y: 394, distance: 673.1
click at [1030, 394] on div "Supply Chain Purchase Order - 173953 Payment Requests Edit View Logs View Trace…" at bounding box center [515, 239] width 1031 height 478
copy thead "ID Product Brand/[PERSON_NAME] Expected Weight (Kgs) Actual Weight (Kgs) Agreed…"
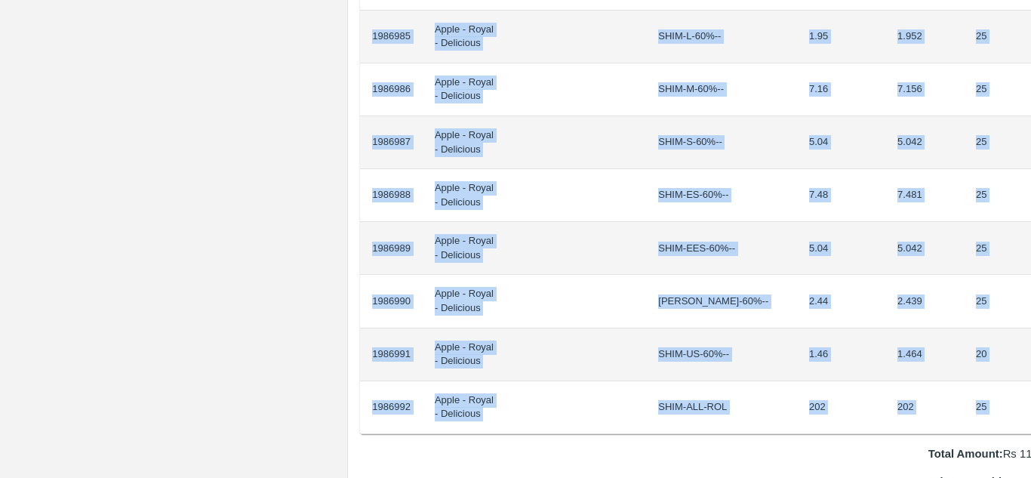
scroll to position [1189, 32]
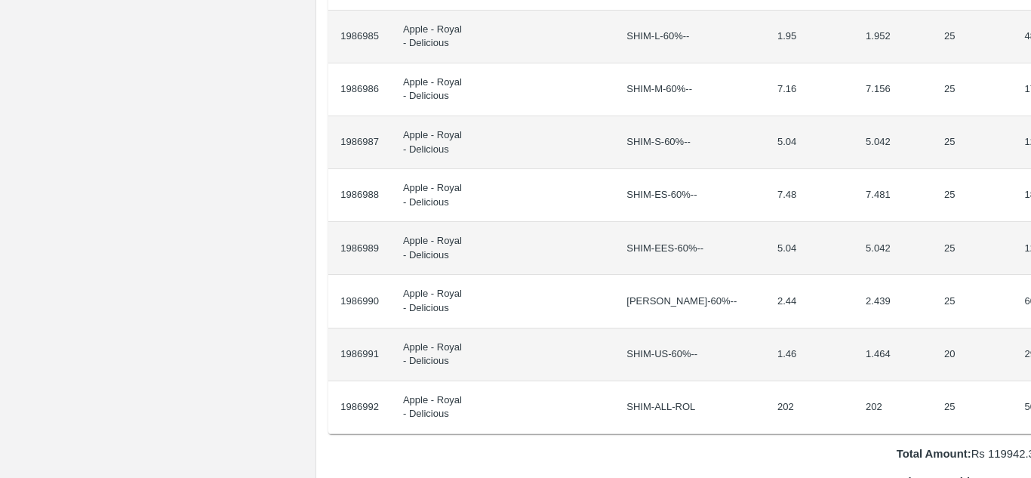
drag, startPoint x: 372, startPoint y: 254, endPoint x: 1030, endPoint y: 396, distance: 673.5
click at [1030, 396] on div "Supply Chain Purchase Order - 173955 Payment Requests Edit View Logs View Trace…" at bounding box center [515, 239] width 1031 height 478
copy thead "ID Product Brand/Marka SKU Expected Weight (Kgs) Actual Weight (Kgs) Agreed Val…"
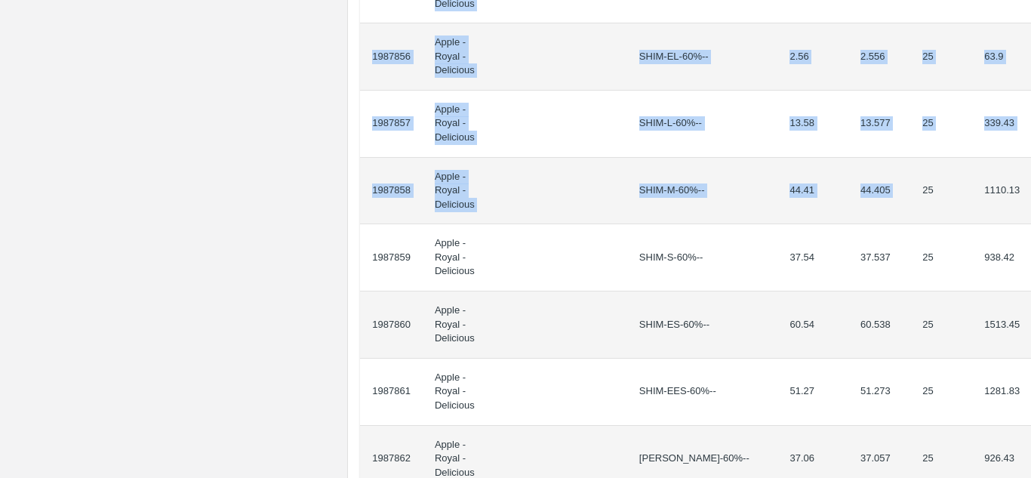
scroll to position [1328, 0]
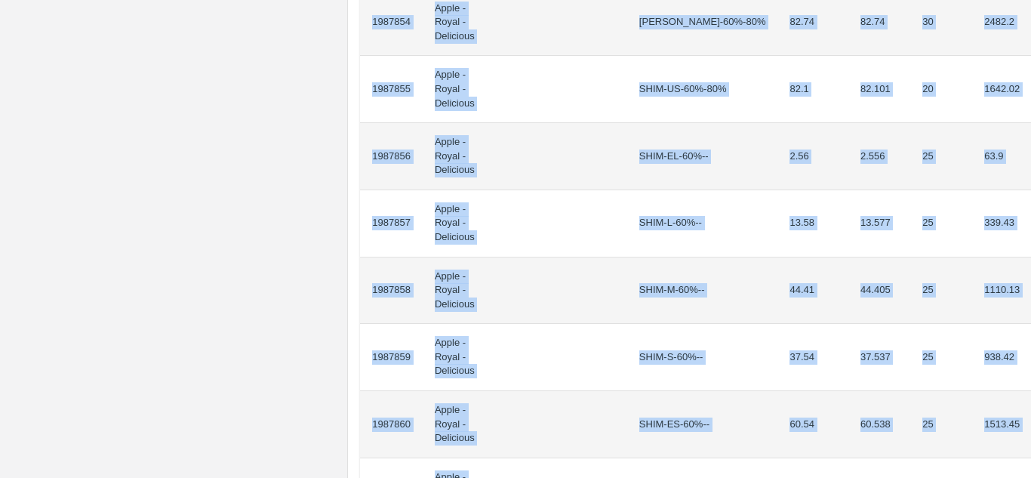
drag, startPoint x: 374, startPoint y: 268, endPoint x: 997, endPoint y: 315, distance: 624.5
copy tbody "987838 Apple - Royal - Delicious SHIM-EEL-80%++ 3.52 3.515 20 70.3 1987839 Appl…"
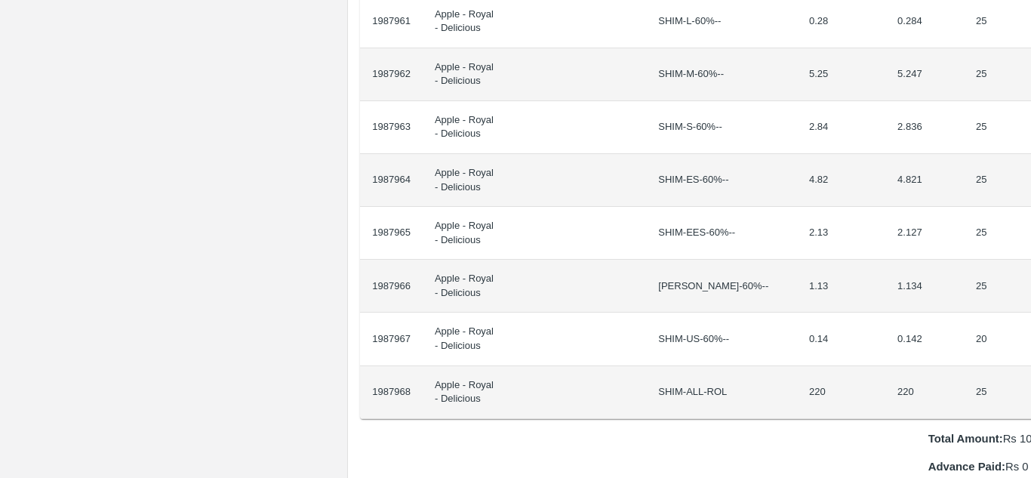
scroll to position [1151, 32]
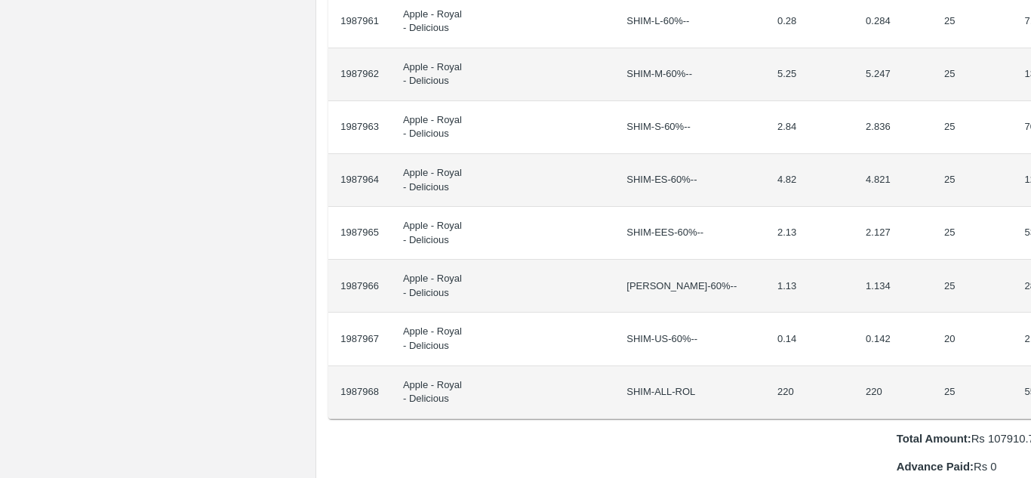
drag, startPoint x: 372, startPoint y: 254, endPoint x: 1030, endPoint y: 382, distance: 670.6
click at [1030, 382] on div "Supply Chain Purchase Order - 174012 Payment Requests Edit View Logs View Trace…" at bounding box center [515, 239] width 1031 height 478
copy thead "ID Product Brand/[PERSON_NAME] Expected Weight (Kgs) Actual Weight (Kgs) Agreed…"
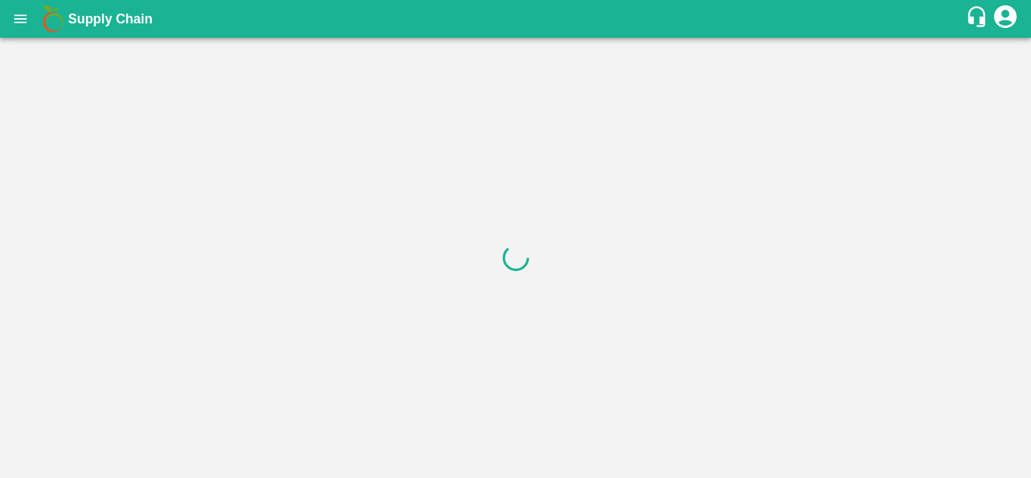
click at [371, 254] on div at bounding box center [515, 258] width 1031 height 440
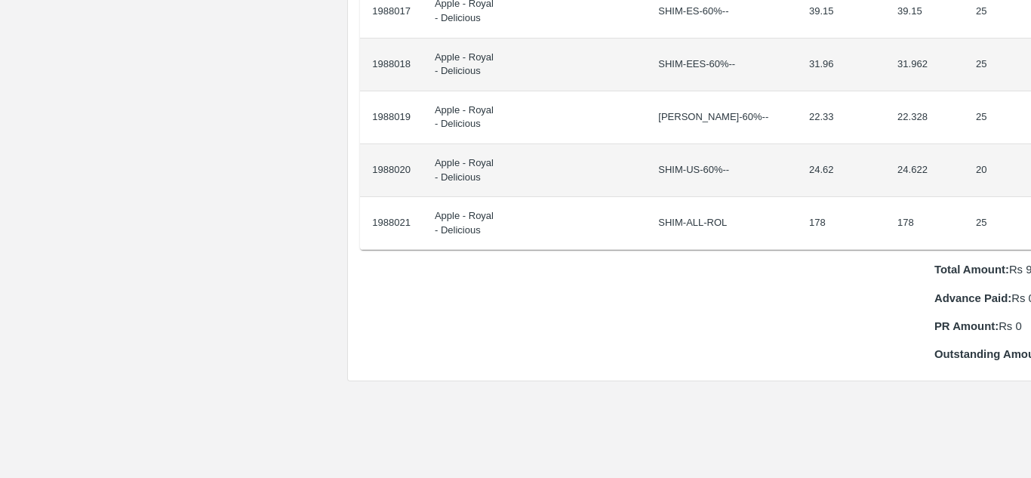
scroll to position [1479, 32]
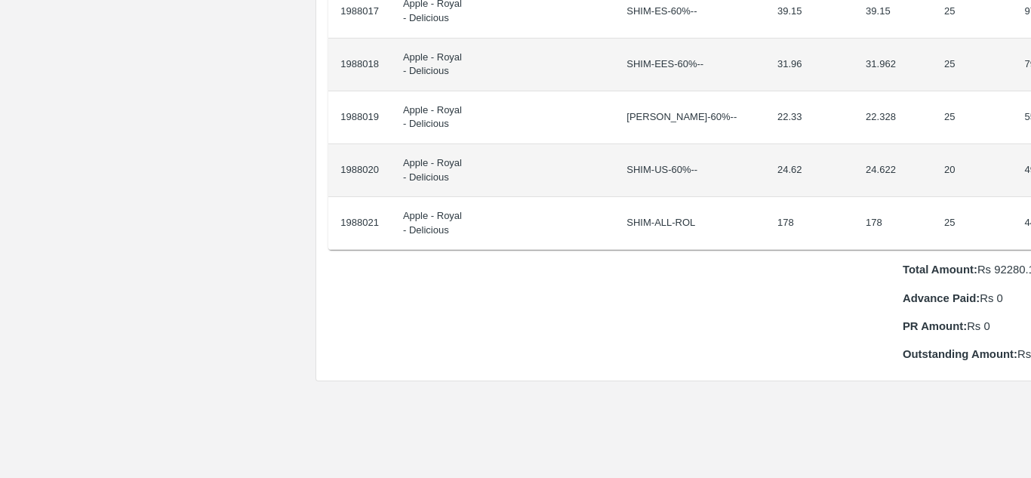
drag, startPoint x: 374, startPoint y: 254, endPoint x: 1030, endPoint y: 201, distance: 658.9
click at [1030, 201] on div "Supply Chain Purchase Order - 174013 Payment Requests Edit View Logs View Trace…" at bounding box center [515, 239] width 1031 height 478
copy thead "ID Product Brand/[PERSON_NAME] Expected Weight (Kgs) Actual Weight (Kgs) Agreed…"
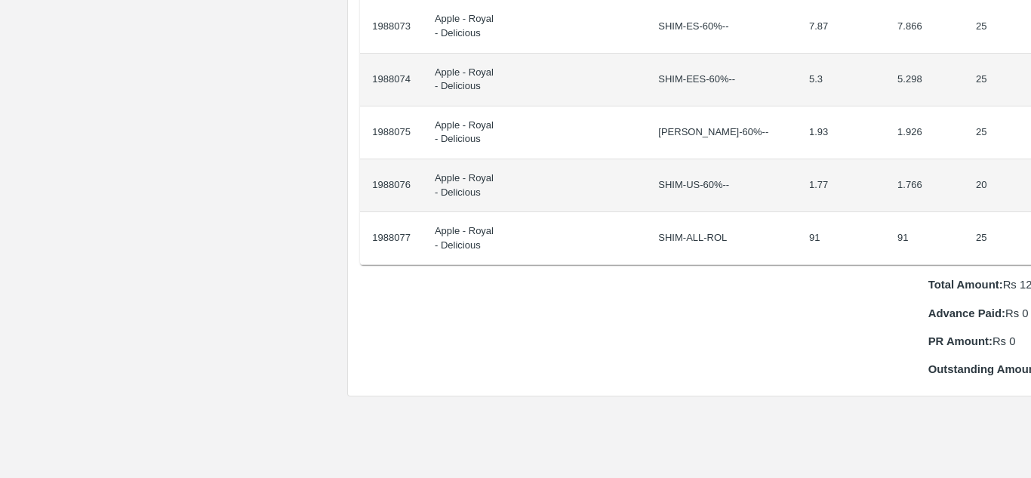
scroll to position [1464, 32]
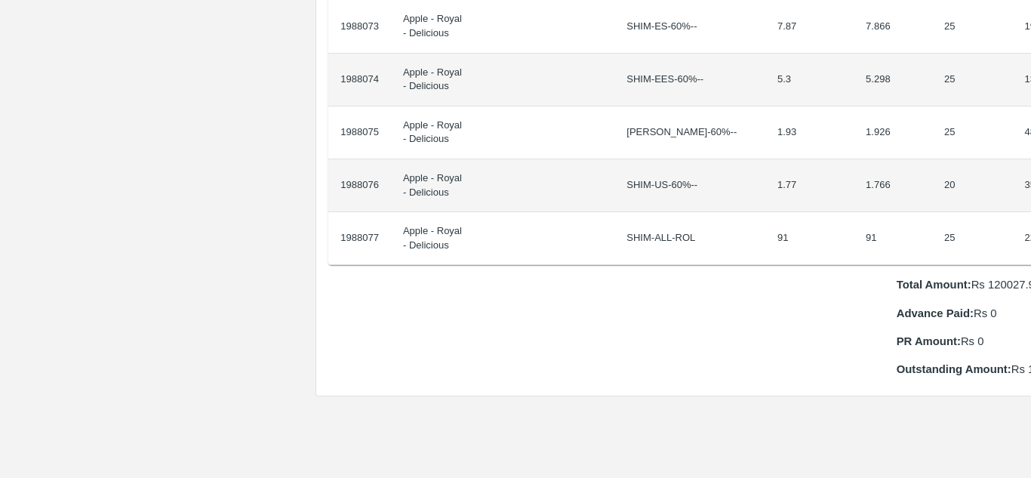
drag, startPoint x: 372, startPoint y: 254, endPoint x: 1030, endPoint y: 206, distance: 659.9
click at [1030, 206] on div "Supply Chain Purchase Order - 174014 Payment Requests Edit View Logs View Trace…" at bounding box center [515, 239] width 1031 height 478
copy thead "ID Product Brand/[PERSON_NAME] Expected Weight (Kgs) Actual Weight (Kgs) Agreed…"
